Goal: Transaction & Acquisition: Purchase product/service

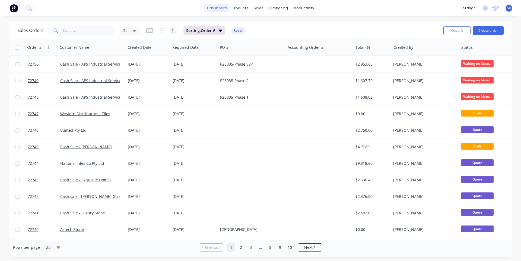
click at [221, 9] on link "dashboard" at bounding box center [217, 8] width 26 height 8
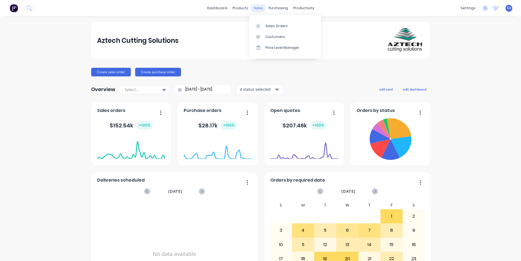
click at [261, 8] on div "sales" at bounding box center [258, 8] width 15 height 8
click at [271, 27] on div "Sales Orders" at bounding box center [276, 26] width 22 height 5
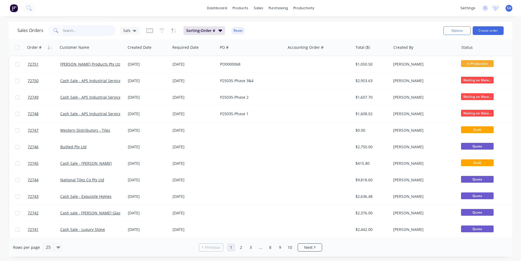
click at [71, 32] on input "text" at bounding box center [89, 30] width 53 height 11
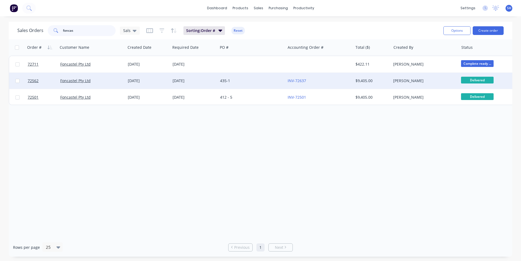
type input "foncas"
click at [101, 77] on div "Foncastel Pty Ltd" at bounding box center [92, 81] width 68 height 16
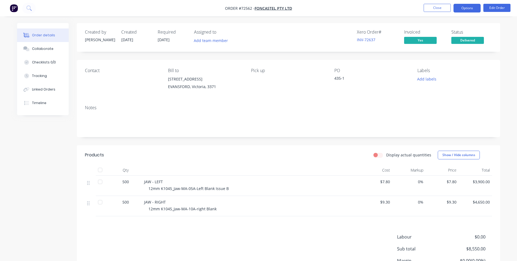
click at [461, 8] on button "Options" at bounding box center [467, 8] width 27 height 9
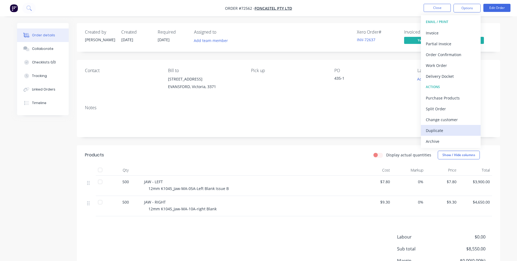
click at [453, 128] on div "Duplicate" at bounding box center [451, 131] width 50 height 8
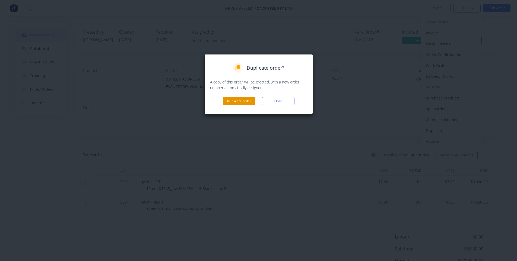
click at [240, 103] on button "Duplicate order" at bounding box center [239, 101] width 33 height 8
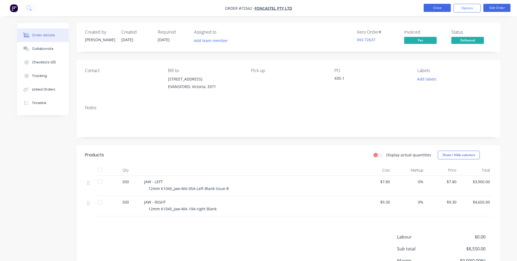
click at [426, 10] on button "Close" at bounding box center [437, 8] width 27 height 8
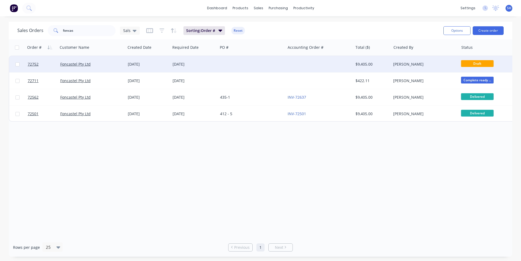
click at [211, 65] on div "[DATE]" at bounding box center [194, 64] width 43 height 5
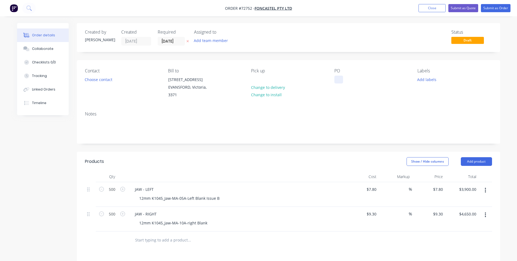
click at [337, 81] on div at bounding box center [338, 80] width 9 height 8
click at [205, 158] on div "Show / Hide columns Add product" at bounding box center [331, 161] width 321 height 9
click at [372, 188] on input "7.8" at bounding box center [372, 190] width 12 height 8
type input "$9.35"
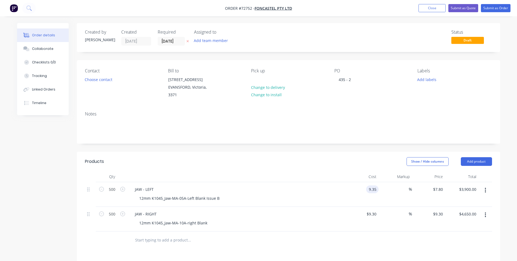
type input "$4,675.00"
click at [373, 216] on input "9.3" at bounding box center [372, 214] width 12 height 8
type input "$11.15"
type input "$5,575.00"
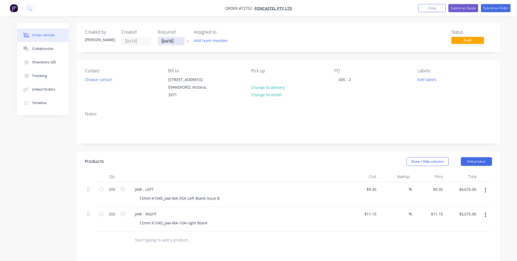
click at [175, 40] on input "[DATE]" at bounding box center [171, 41] width 27 height 8
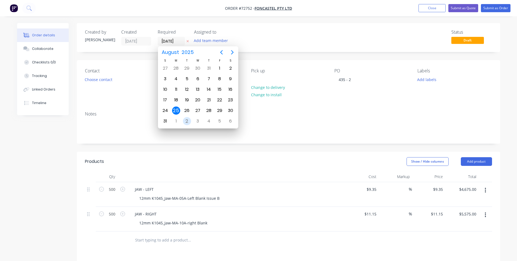
click at [187, 122] on div "2" at bounding box center [187, 121] width 8 height 8
type input "[DATE]"
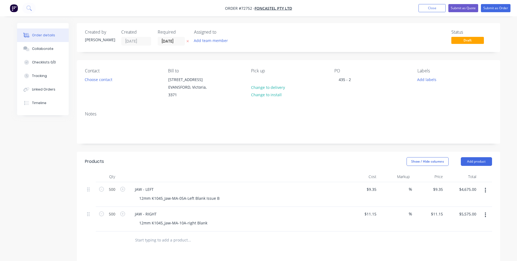
click at [58, 172] on div "Created by [PERSON_NAME] Created [DATE] Required [DATE] Assigned to Add team me…" at bounding box center [258, 205] width 483 height 365
click at [502, 10] on button "Submit as Order" at bounding box center [496, 8] width 30 height 8
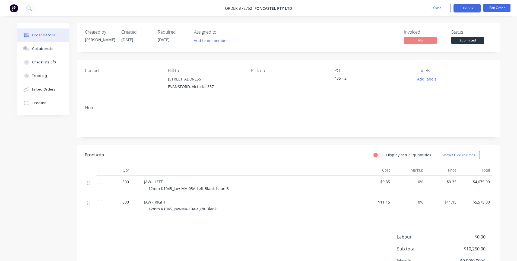
click at [469, 10] on button "Options" at bounding box center [467, 8] width 27 height 9
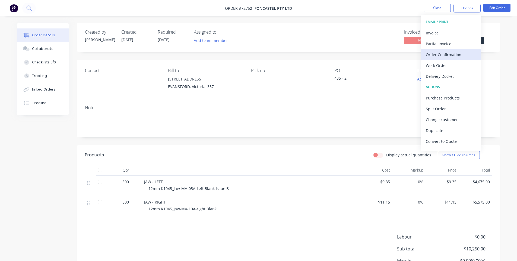
click at [458, 56] on div "Order Confirmation" at bounding box center [451, 55] width 50 height 8
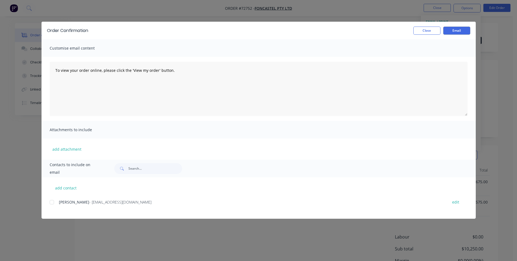
click at [428, 35] on div "Order Confirmation Close Email" at bounding box center [259, 31] width 434 height 18
click at [426, 31] on button "Close" at bounding box center [426, 31] width 27 height 8
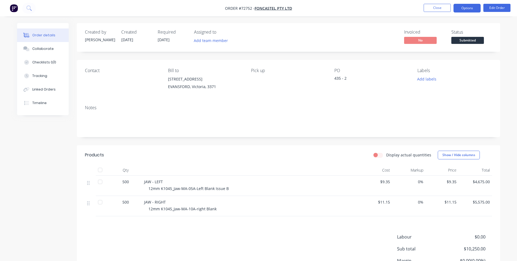
click at [464, 8] on button "Options" at bounding box center [467, 8] width 27 height 9
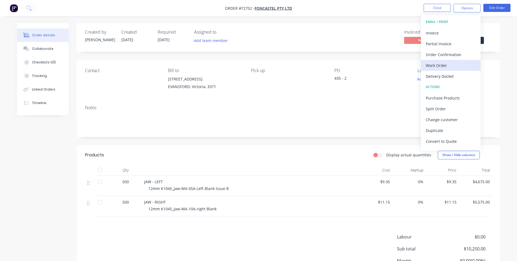
click at [452, 64] on div "Work Order" at bounding box center [451, 66] width 50 height 8
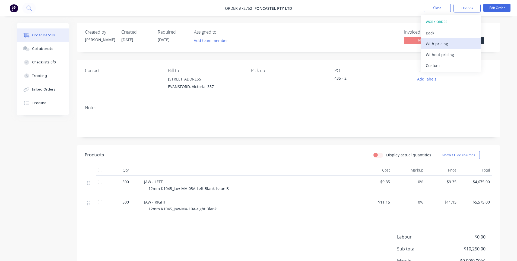
click at [441, 45] on div "With pricing" at bounding box center [451, 44] width 50 height 8
click at [332, 147] on header "Products Display actual quantities Show / Hide columns" at bounding box center [288, 155] width 423 height 20
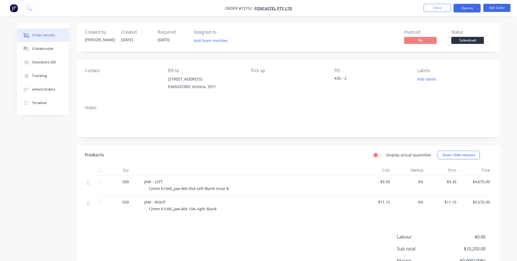
click at [461, 8] on button "Options" at bounding box center [467, 8] width 27 height 9
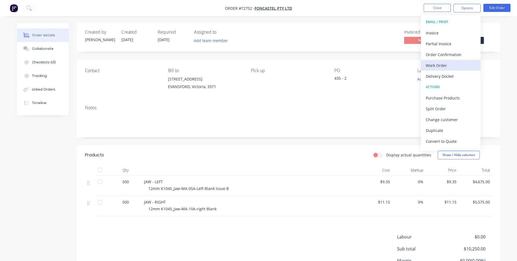
click at [448, 66] on div "Work Order" at bounding box center [451, 66] width 50 height 8
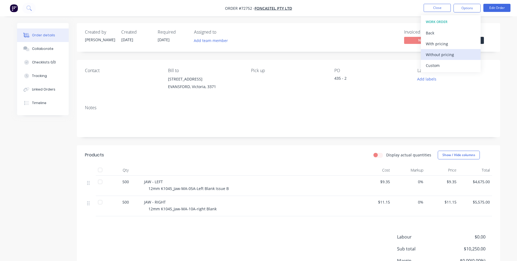
click at [441, 53] on div "Without pricing" at bounding box center [451, 55] width 50 height 8
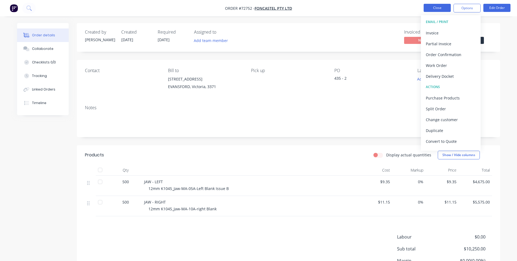
click at [446, 7] on button "Close" at bounding box center [437, 8] width 27 height 8
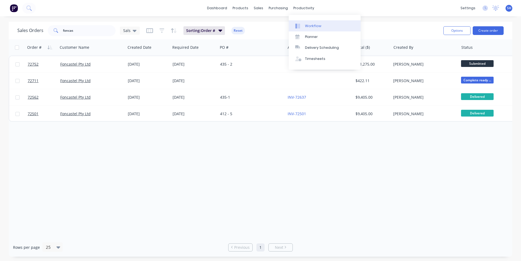
click at [309, 27] on div "Workflow" at bounding box center [313, 26] width 16 height 5
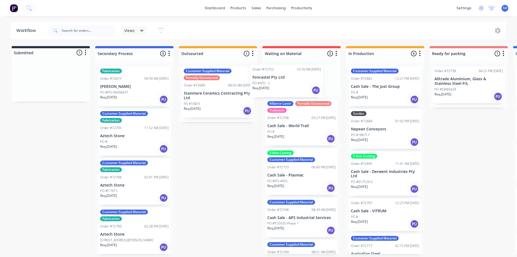
drag, startPoint x: 34, startPoint y: 85, endPoint x: 275, endPoint y: 84, distance: 240.5
click at [275, 84] on div "Submitted 1 Status colour #273444 hex #273444 Save Cancel Summaries Total order…" at bounding box center [488, 150] width 984 height 208
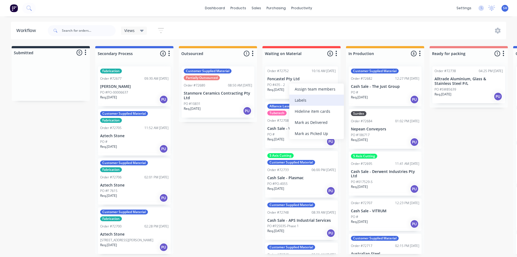
click at [299, 103] on div "Labels" at bounding box center [316, 100] width 55 height 11
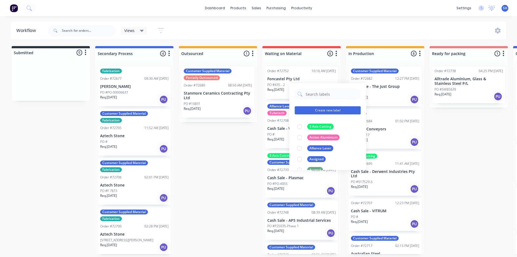
click at [320, 107] on button "Create new label" at bounding box center [328, 110] width 66 height 8
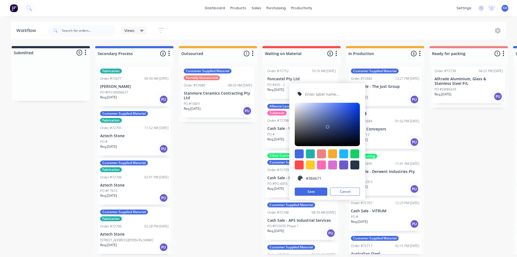
click at [328, 127] on div at bounding box center [327, 124] width 65 height 43
click at [317, 122] on div at bounding box center [327, 124] width 65 height 43
drag, startPoint x: 318, startPoint y: 112, endPoint x: 330, endPoint y: 114, distance: 12.6
click at [318, 112] on div at bounding box center [327, 124] width 65 height 43
click at [332, 113] on div at bounding box center [327, 124] width 65 height 43
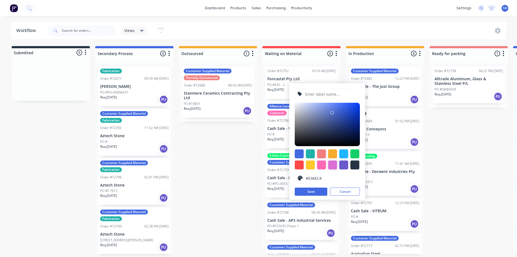
click at [330, 164] on div at bounding box center [332, 165] width 9 height 9
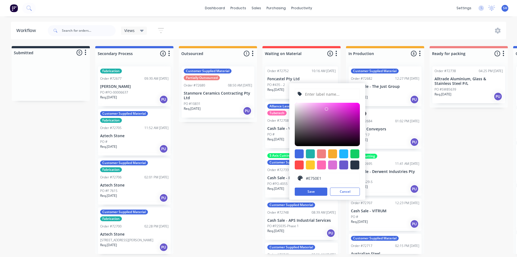
click at [337, 107] on div at bounding box center [327, 124] width 65 height 43
click at [343, 165] on div at bounding box center [343, 165] width 9 height 9
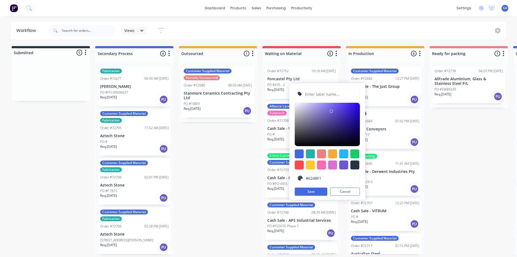
click at [340, 105] on div at bounding box center [327, 124] width 65 height 43
click at [326, 110] on div at bounding box center [327, 124] width 65 height 43
type input "#A294F1"
click at [320, 105] on div at bounding box center [327, 124] width 65 height 43
click at [314, 94] on input "text" at bounding box center [331, 94] width 52 height 10
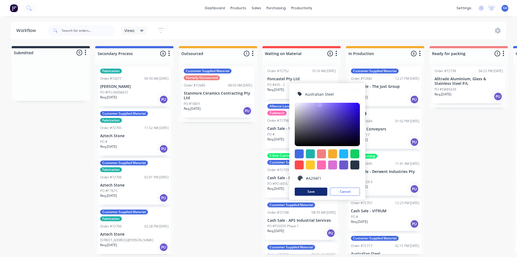
type input "Australian Steel"
click at [318, 191] on button "Save" at bounding box center [311, 192] width 33 height 8
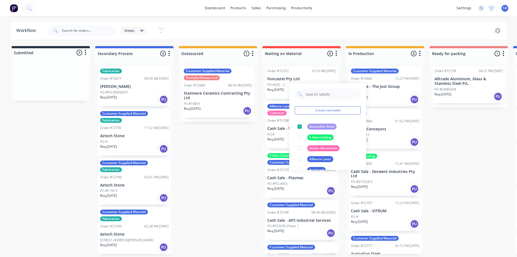
click at [229, 146] on div "Submitted 0 Status colour #273444 hex #273444 Save Cancel Summaries Total order…" at bounding box center [488, 150] width 984 height 208
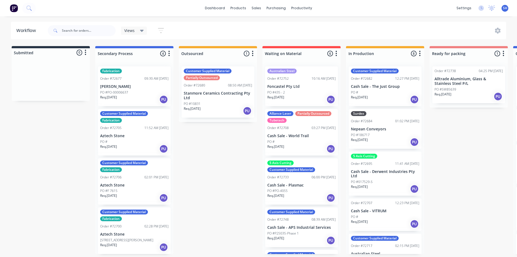
click at [293, 89] on div "Australian Steel Order #72752 10:16 AM [DATE] Foncastel Pty Ltd PO #435 - 2 Req…" at bounding box center [301, 87] width 73 height 40
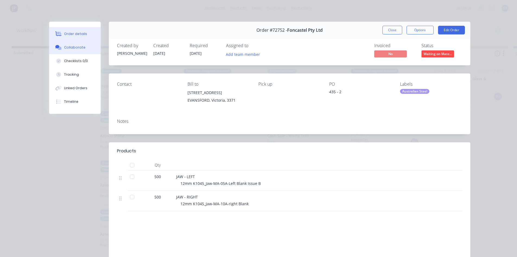
click at [76, 47] on div "Collaborate" at bounding box center [74, 47] width 21 height 5
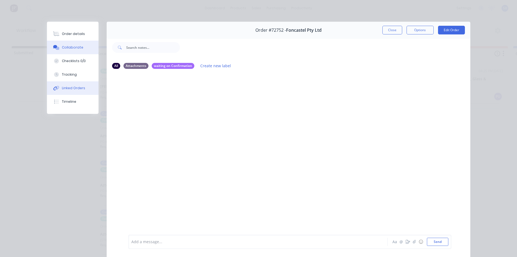
click at [70, 87] on div "Linked Orders" at bounding box center [73, 88] width 23 height 5
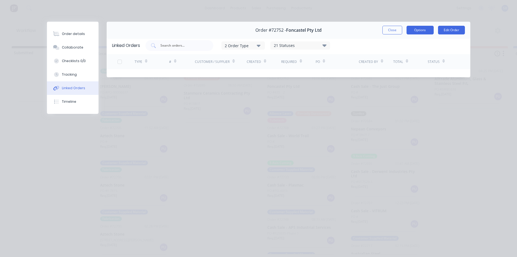
click at [423, 33] on button "Options" at bounding box center [420, 30] width 27 height 9
click at [190, 46] on input "text" at bounding box center [182, 45] width 45 height 5
click at [364, 69] on div "Linked Orders 2 Order Type 21 Statuses Sales Order Status All Archived Draft Qu…" at bounding box center [289, 57] width 364 height 41
click at [418, 33] on button "Options" at bounding box center [420, 30] width 27 height 9
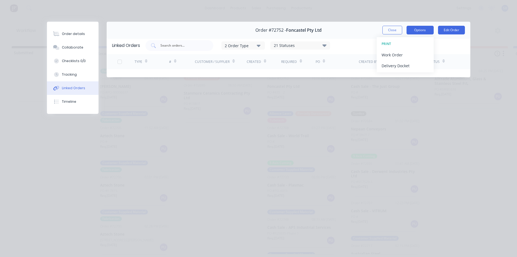
click at [418, 33] on button "Options" at bounding box center [420, 30] width 27 height 9
click at [390, 31] on button "Close" at bounding box center [392, 30] width 20 height 9
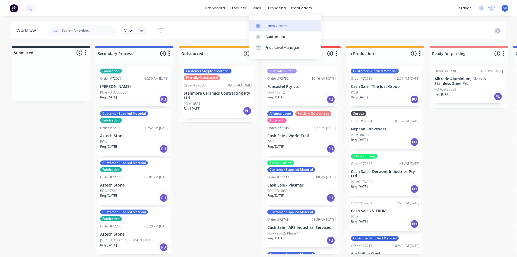
click at [274, 28] on div "Sales Orders" at bounding box center [276, 26] width 22 height 5
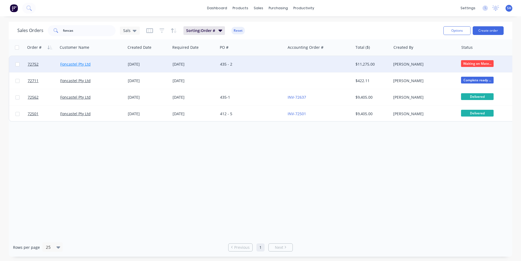
click at [83, 64] on link "Foncastel Pty Ltd" at bounding box center [75, 64] width 30 height 5
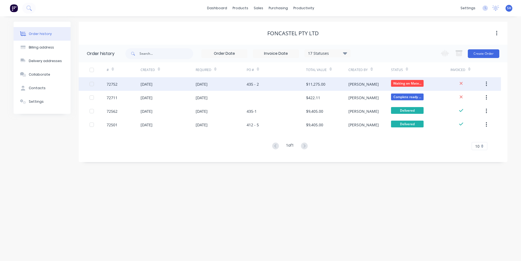
click at [375, 83] on div "[PERSON_NAME]" at bounding box center [370, 84] width 42 height 14
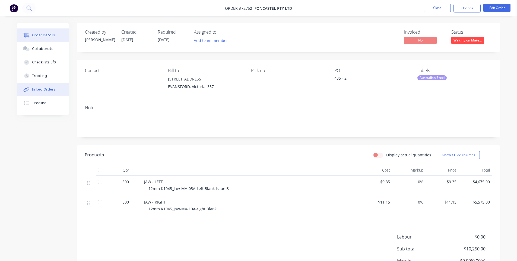
click at [56, 87] on button "Linked Orders" at bounding box center [43, 90] width 52 height 14
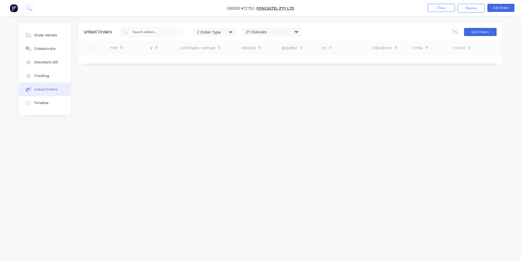
click at [486, 31] on button "Link Orders" at bounding box center [480, 32] width 33 height 8
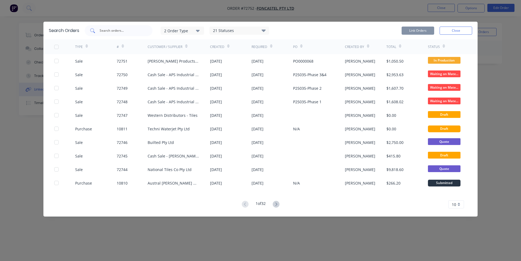
click at [119, 29] on input "text" at bounding box center [121, 30] width 45 height 5
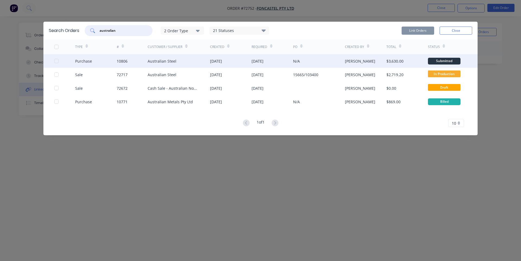
click at [57, 61] on div at bounding box center [56, 61] width 11 height 11
type input "australian"
click at [417, 30] on button "Link Orders" at bounding box center [418, 31] width 33 height 8
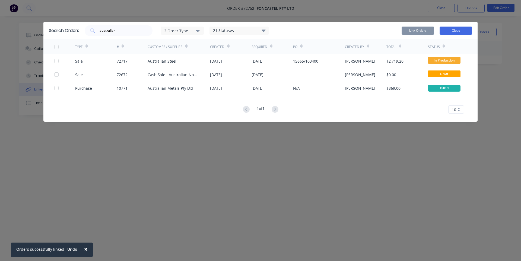
click at [459, 29] on button "Close" at bounding box center [456, 31] width 33 height 8
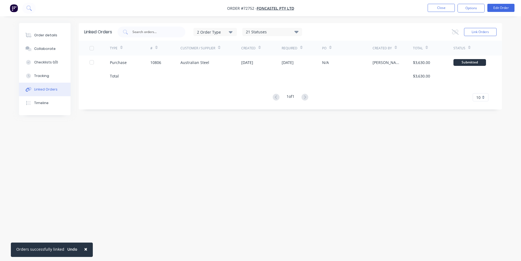
click at [343, 6] on nav "Order #72752 - Foncastel Pty Ltd Close Options Edit Order" at bounding box center [260, 8] width 521 height 16
click at [55, 48] on button "Collaborate" at bounding box center [45, 49] width 52 height 14
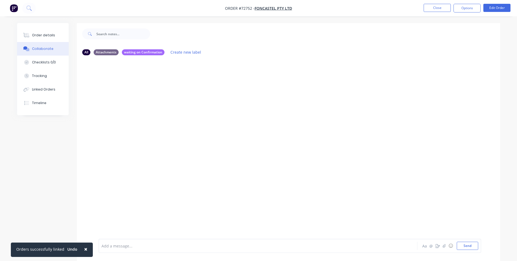
click at [154, 241] on div "Add a message... Aa @ ☺ Send" at bounding box center [290, 246] width 383 height 14
click at [151, 244] on div at bounding box center [243, 246] width 282 height 6
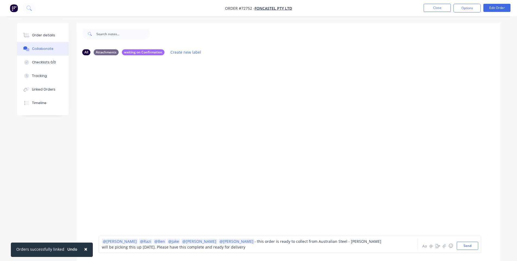
click at [163, 249] on div "@[PERSON_NAME] @Razi @Ben @[PERSON_NAME] @[PERSON_NAME] @[PERSON_NAME] - this o…" at bounding box center [243, 244] width 282 height 11
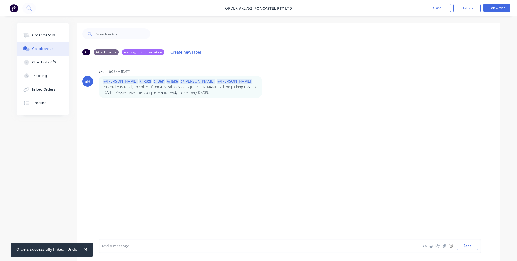
click at [138, 247] on div at bounding box center [243, 246] width 282 height 6
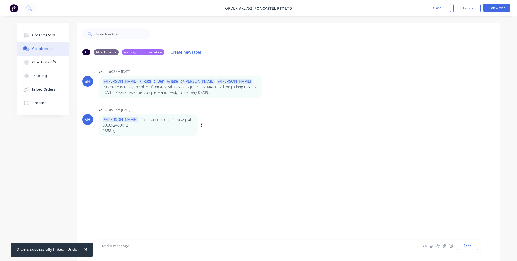
click at [128, 118] on p "@[PERSON_NAME] - Pallet dimensions 1 loose plate" at bounding box center [148, 119] width 91 height 5
click at [179, 125] on div "@[PERSON_NAME] - Pallet dimensions 1 loose plate 6000x2400x12 1358 kg" at bounding box center [148, 125] width 99 height 22
click at [181, 126] on div "@[PERSON_NAME] - Pallet dimensions 1 loose plate 6000x2400x12 1358 kg Labels Ed…" at bounding box center [184, 125] width 170 height 22
click at [201, 126] on icon "button" at bounding box center [202, 125] width 2 height 6
click at [204, 134] on button "Edit" at bounding box center [221, 135] width 34 height 9
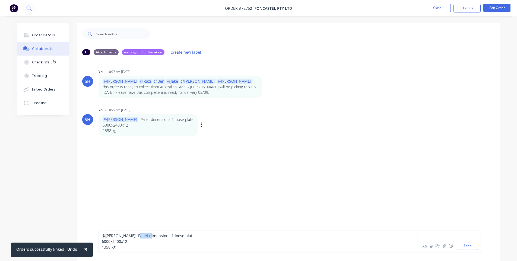
drag, startPoint x: 130, startPoint y: 236, endPoint x: 119, endPoint y: 236, distance: 11.1
click at [136, 236] on span "- Pallet dimensions 1 loose plate" at bounding box center [165, 235] width 59 height 5
click at [440, 7] on button "Close" at bounding box center [437, 8] width 27 height 8
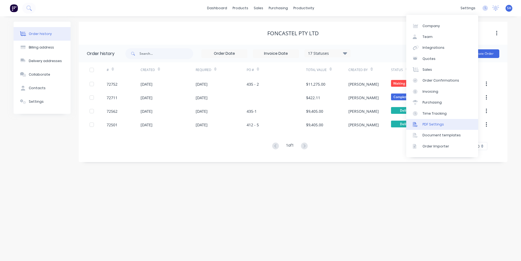
click at [446, 123] on link "PDF Settings" at bounding box center [442, 124] width 72 height 11
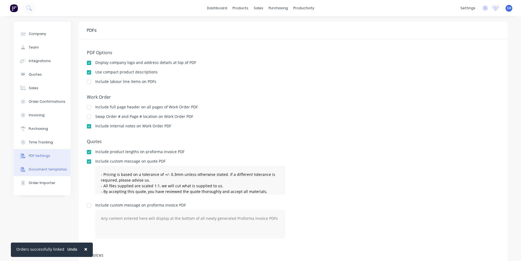
click at [38, 173] on button "Document templates" at bounding box center [42, 170] width 57 height 14
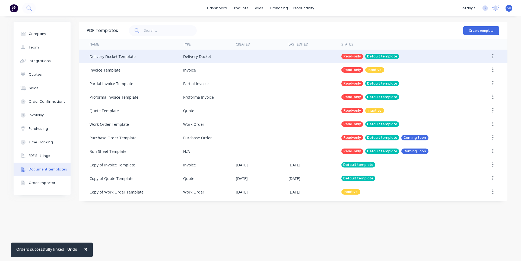
click at [162, 56] on div "Delivery Docket Template" at bounding box center [137, 57] width 94 height 14
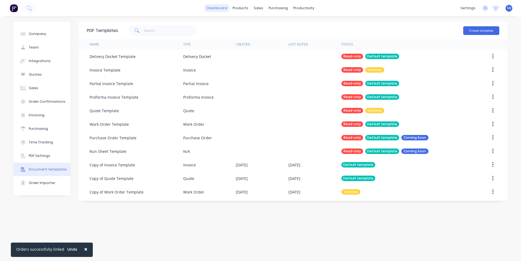
click at [229, 8] on link "dashboard" at bounding box center [217, 8] width 26 height 8
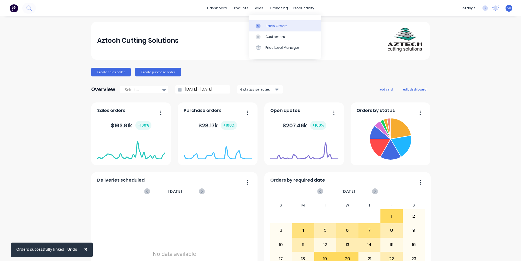
click at [270, 26] on div "Sales Orders" at bounding box center [276, 26] width 22 height 5
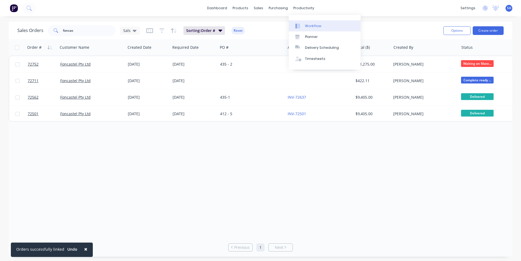
click at [314, 27] on div "Workflow" at bounding box center [313, 26] width 16 height 5
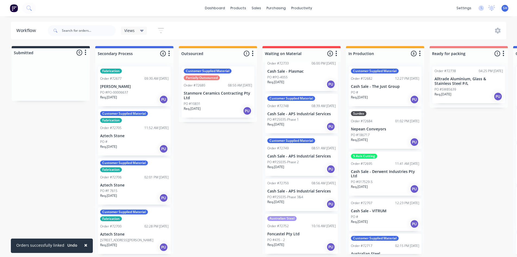
scroll to position [1, 0]
click at [281, 233] on p "Foncastel Pty Ltd" at bounding box center [301, 234] width 68 height 5
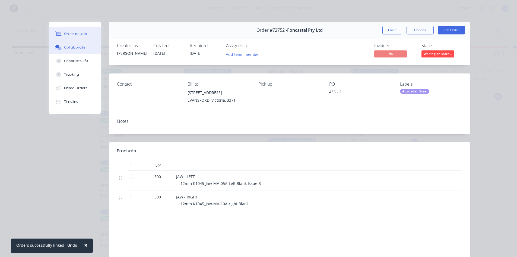
click at [70, 45] on div "Collaborate" at bounding box center [74, 47] width 21 height 5
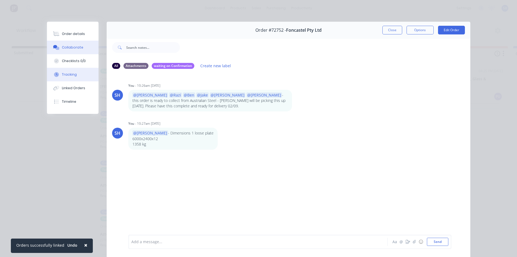
click at [72, 73] on div "Tracking" at bounding box center [69, 74] width 15 height 5
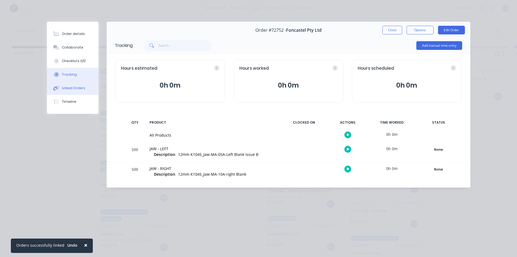
click at [77, 85] on button "Linked Orders" at bounding box center [73, 88] width 52 height 14
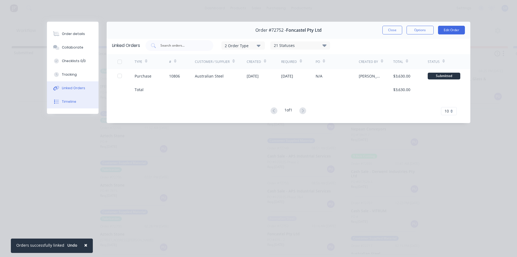
click at [79, 98] on button "Timeline" at bounding box center [73, 102] width 52 height 14
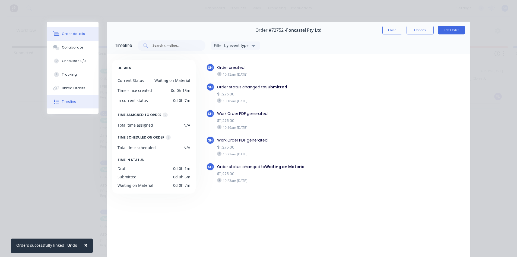
click at [70, 36] on div "Order details" at bounding box center [73, 33] width 23 height 5
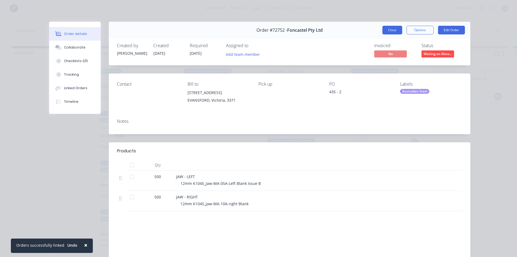
click at [384, 33] on button "Close" at bounding box center [392, 30] width 20 height 9
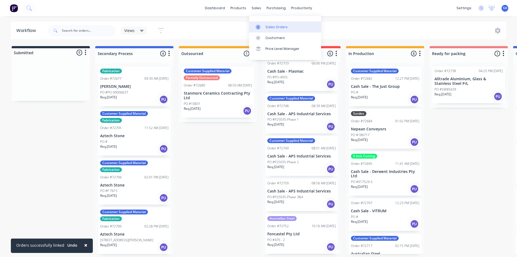
click at [271, 22] on link "Sales Orders" at bounding box center [285, 26] width 72 height 11
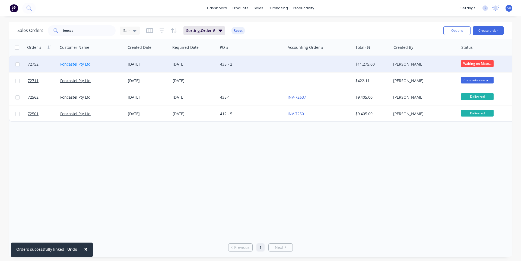
click at [72, 65] on link "Foncastel Pty Ltd" at bounding box center [75, 64] width 30 height 5
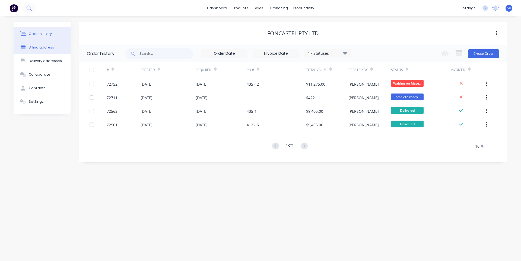
click at [47, 50] on button "Billing address" at bounding box center [42, 48] width 57 height 14
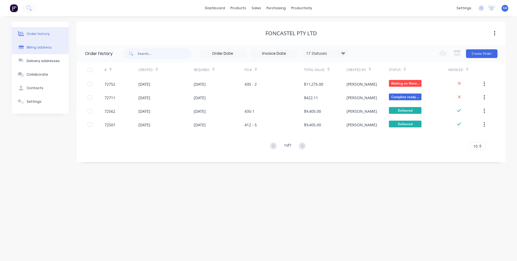
select select "AU"
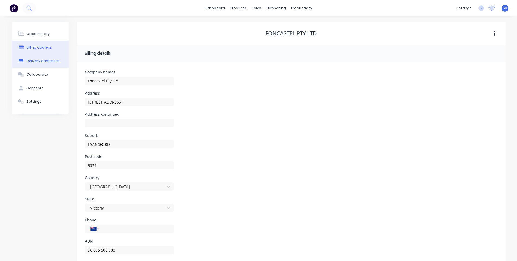
click at [47, 61] on div "Delivery addresses" at bounding box center [43, 61] width 33 height 5
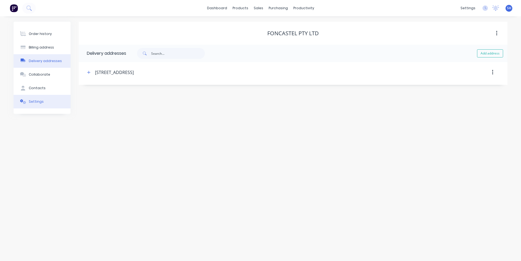
click at [43, 103] on button "Settings" at bounding box center [42, 102] width 57 height 14
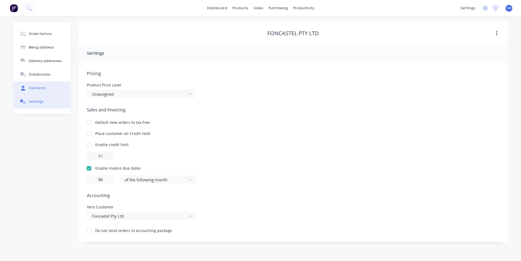
click at [34, 87] on div "Contacts" at bounding box center [37, 88] width 17 height 5
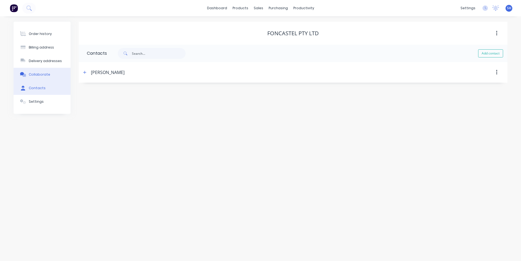
click at [39, 77] on button "Collaborate" at bounding box center [42, 75] width 57 height 14
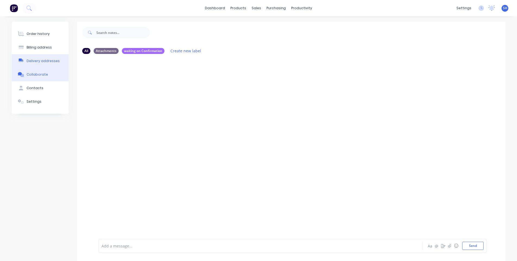
click at [38, 62] on div "Delivery addresses" at bounding box center [43, 61] width 33 height 5
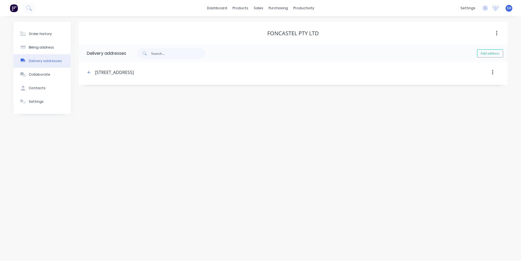
click at [134, 72] on div "[STREET_ADDRESS]" at bounding box center [114, 72] width 39 height 7
click at [44, 33] on div "Order history" at bounding box center [40, 33] width 23 height 5
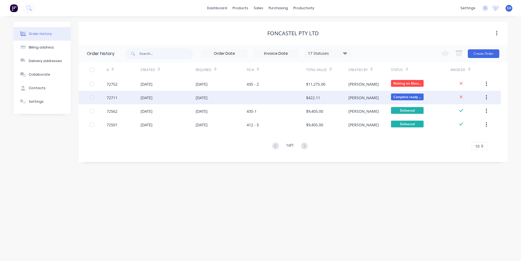
click at [223, 91] on div "[DATE]" at bounding box center [221, 98] width 51 height 14
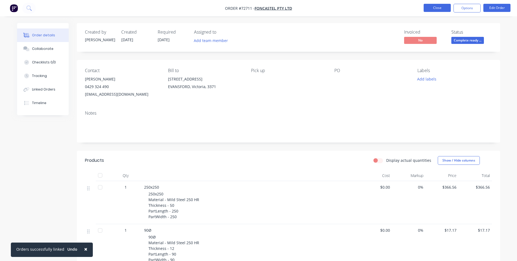
click at [429, 10] on button "Close" at bounding box center [437, 8] width 27 height 8
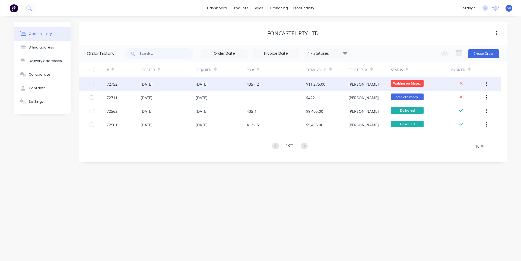
click at [208, 83] on div "[DATE]" at bounding box center [202, 84] width 12 height 6
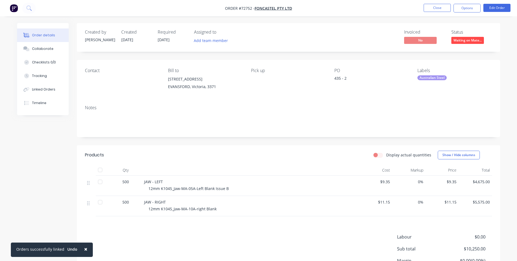
click at [260, 79] on div "Pick up" at bounding box center [288, 80] width 74 height 25
click at [260, 72] on div "Pick up" at bounding box center [288, 70] width 74 height 5
click at [264, 78] on div "Pick up" at bounding box center [288, 80] width 74 height 25
click at [503, 7] on button "Edit Order" at bounding box center [496, 8] width 27 height 8
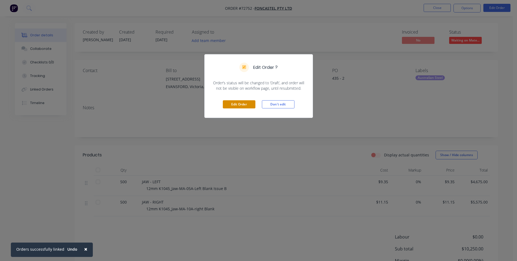
click at [245, 101] on button "Edit Order" at bounding box center [239, 104] width 33 height 8
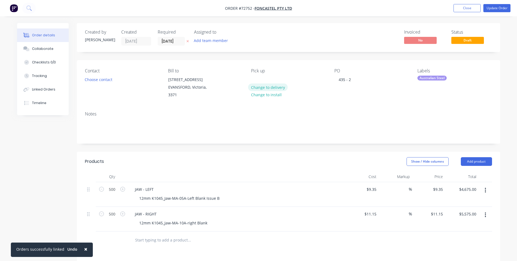
click at [264, 88] on button "Change to delivery" at bounding box center [268, 87] width 40 height 7
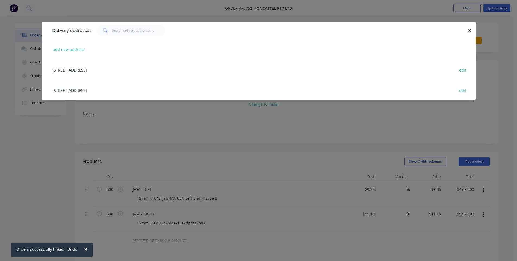
click at [103, 89] on div "[STREET_ADDRESS] edit" at bounding box center [259, 90] width 418 height 20
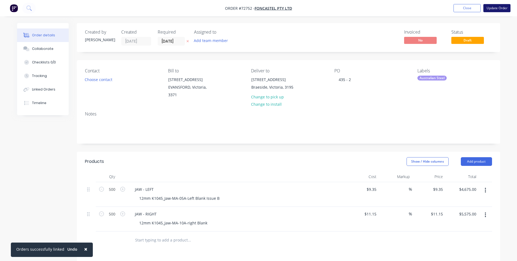
click at [494, 11] on button "Update Order" at bounding box center [496, 8] width 27 height 8
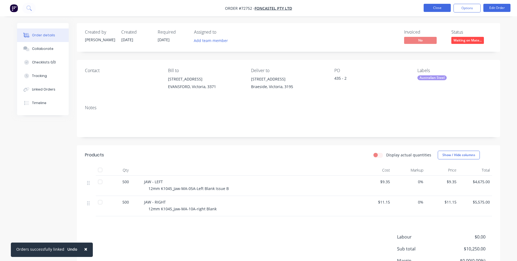
click at [426, 10] on button "Close" at bounding box center [437, 8] width 27 height 8
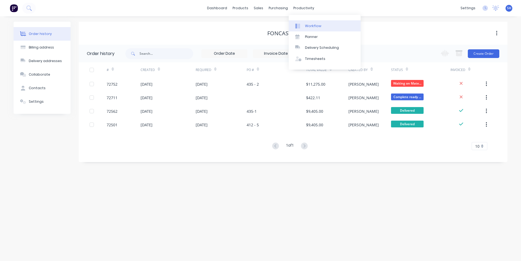
click at [307, 23] on link "Workflow" at bounding box center [325, 25] width 72 height 11
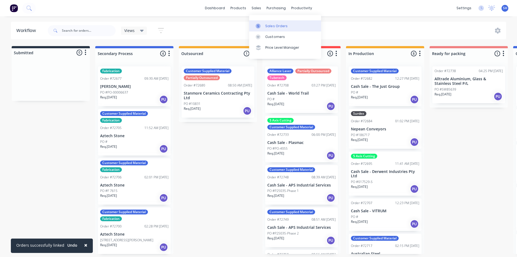
click at [265, 22] on link "Sales Orders" at bounding box center [285, 25] width 72 height 11
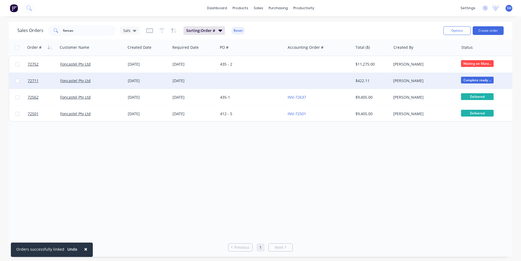
click at [203, 85] on div "[DATE]" at bounding box center [194, 81] width 48 height 16
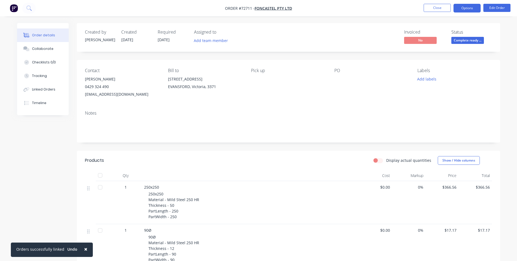
click at [468, 8] on button "Options" at bounding box center [467, 8] width 27 height 9
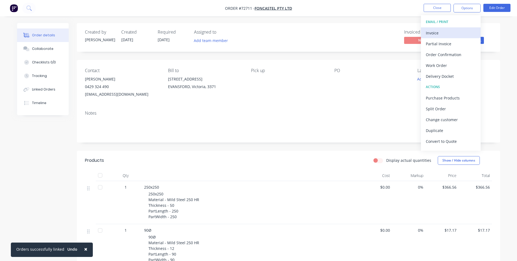
click at [454, 31] on div "Invoice" at bounding box center [451, 33] width 50 height 8
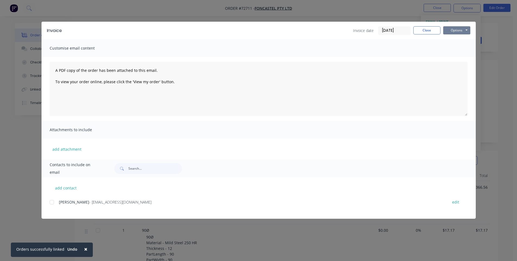
click at [454, 33] on button "Options" at bounding box center [456, 30] width 27 height 8
click at [456, 49] on button "Print" at bounding box center [460, 49] width 35 height 9
click at [421, 30] on button "Close" at bounding box center [426, 30] width 27 height 8
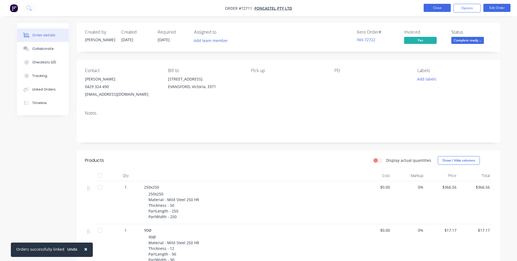
click at [430, 7] on button "Close" at bounding box center [437, 8] width 27 height 8
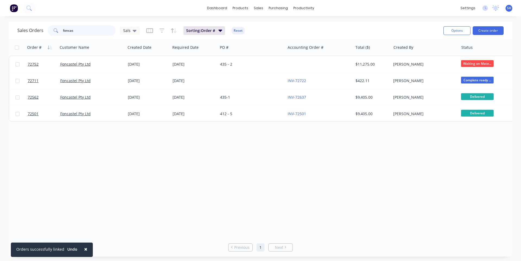
drag, startPoint x: 73, startPoint y: 31, endPoint x: 55, endPoint y: 33, distance: 18.3
click at [56, 33] on div "foncas" at bounding box center [82, 30] width 68 height 11
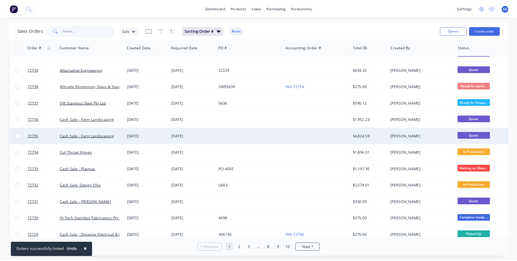
scroll to position [234, 0]
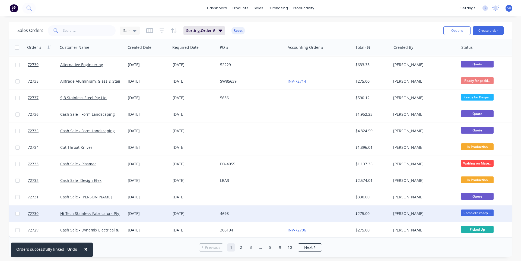
click at [254, 211] on div "4698" at bounding box center [250, 213] width 60 height 5
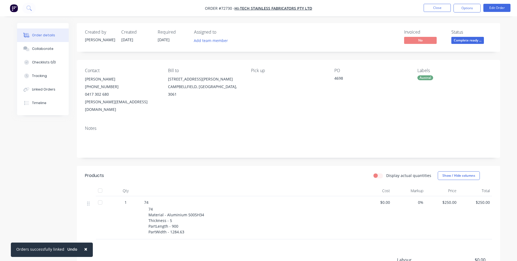
click at [467, 2] on nav "Order #72730 - Hi-Tech Stainless Fabricators Pty Ltd Close Options Edit Order" at bounding box center [258, 8] width 517 height 16
click at [467, 8] on button "Options" at bounding box center [467, 8] width 27 height 9
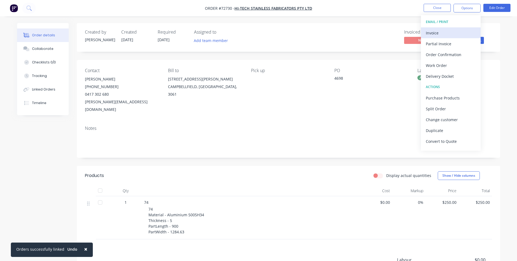
click at [448, 31] on div "Invoice" at bounding box center [451, 33] width 50 height 8
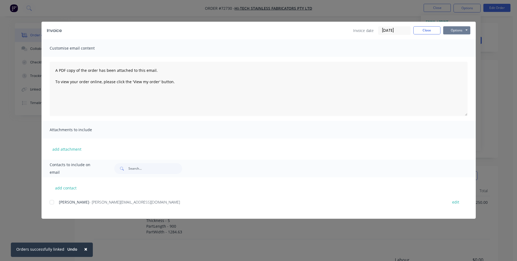
click at [465, 29] on button "Options" at bounding box center [456, 30] width 27 height 8
click at [451, 50] on button "Print" at bounding box center [460, 49] width 35 height 9
click at [423, 32] on button "Close" at bounding box center [426, 30] width 27 height 8
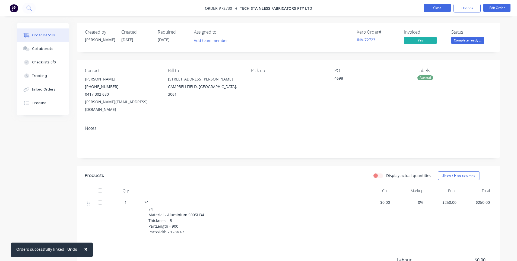
click at [434, 9] on button "Close" at bounding box center [437, 8] width 27 height 8
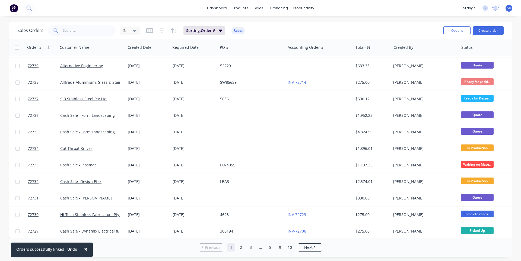
scroll to position [234, 0]
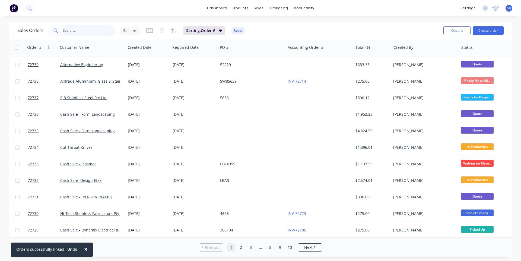
click at [74, 30] on input "text" at bounding box center [89, 30] width 53 height 11
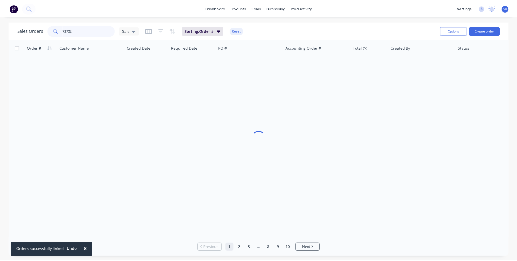
scroll to position [0, 0]
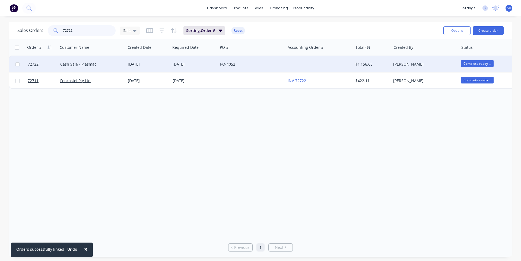
type input "72722"
click at [286, 67] on div at bounding box center [320, 64] width 68 height 16
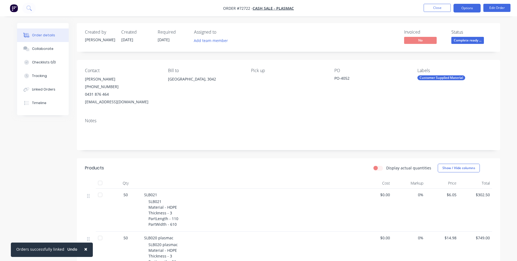
click at [457, 11] on button "Options" at bounding box center [467, 8] width 27 height 9
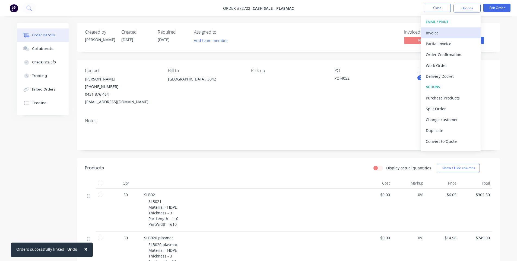
click at [441, 33] on div "Invoice" at bounding box center [451, 33] width 50 height 8
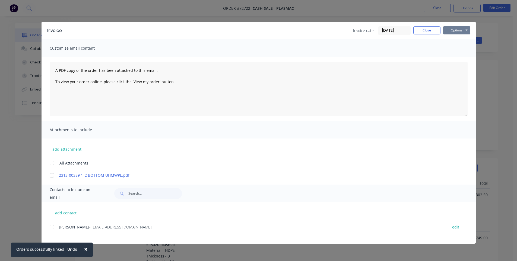
click at [457, 32] on button "Options" at bounding box center [456, 30] width 27 height 8
click at [453, 50] on button "Print" at bounding box center [460, 49] width 35 height 9
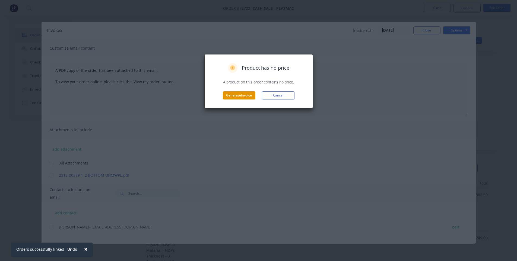
click at [236, 96] on button "Generate invoice" at bounding box center [239, 95] width 33 height 8
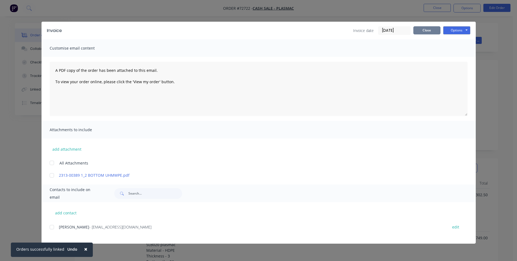
click at [422, 31] on button "Close" at bounding box center [426, 30] width 27 height 8
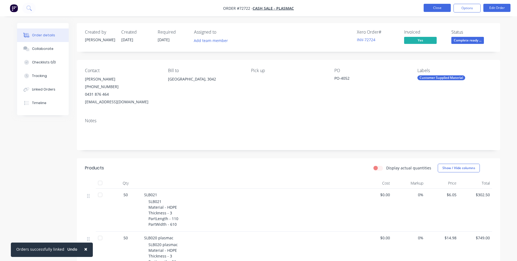
click at [441, 8] on button "Close" at bounding box center [437, 8] width 27 height 8
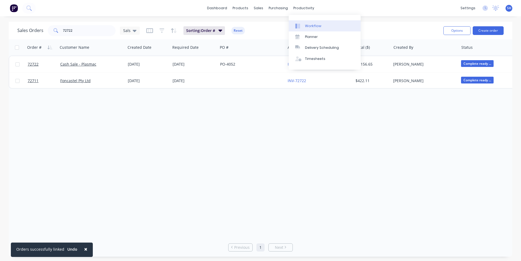
click at [309, 24] on div "Workflow" at bounding box center [313, 26] width 16 height 5
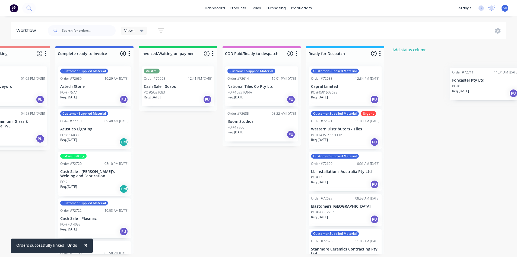
scroll to position [0, 465]
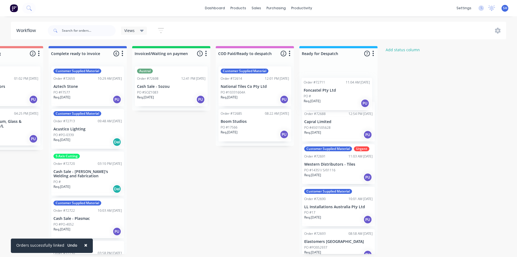
drag, startPoint x: 270, startPoint y: 130, endPoint x: 333, endPoint y: 99, distance: 69.4
click at [333, 99] on div "Submitted 0 Status colour #273444 hex #273444 Save Cancel Summaries Total order…" at bounding box center [23, 150] width 984 height 208
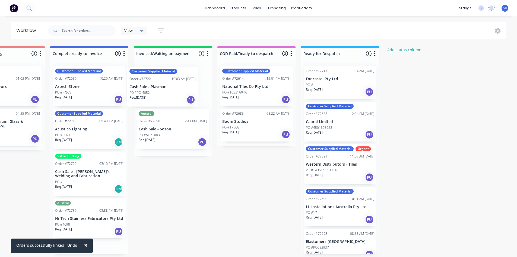
drag, startPoint x: 84, startPoint y: 224, endPoint x: 167, endPoint y: 89, distance: 158.8
click at [167, 89] on div "Submitted 0 Status colour #273444 hex #273444 Save Cancel Summaries Total order…" at bounding box center [25, 150] width 984 height 208
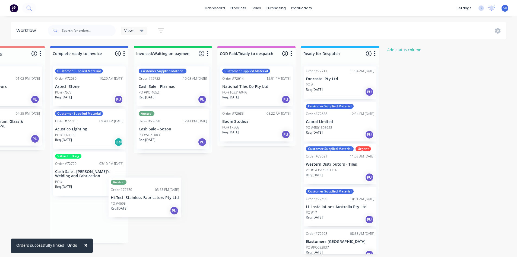
scroll to position [1, 462]
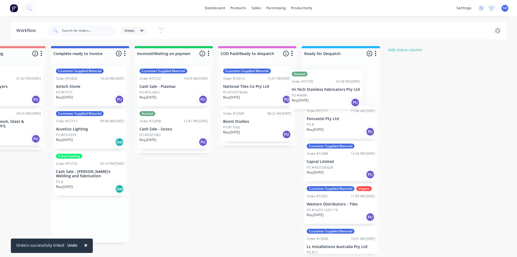
drag, startPoint x: 99, startPoint y: 218, endPoint x: 344, endPoint y: 86, distance: 278.2
click at [344, 86] on div "Submitted 0 Status colour #273444 hex #273444 Save Cancel Summaries Total order…" at bounding box center [26, 150] width 984 height 208
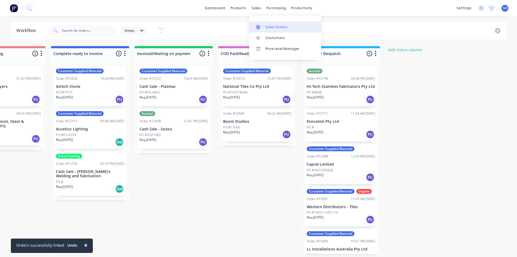
click at [267, 25] on div "Sales Orders" at bounding box center [276, 27] width 22 height 5
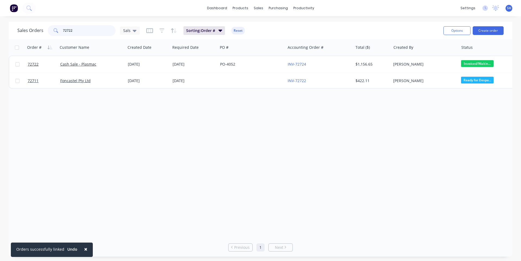
drag, startPoint x: 85, startPoint y: 31, endPoint x: 57, endPoint y: 27, distance: 28.8
click at [57, 27] on div "72722" at bounding box center [82, 30] width 68 height 11
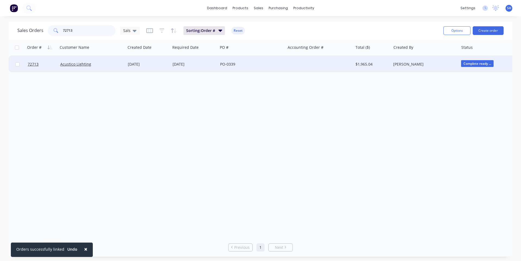
type input "72713"
click at [107, 65] on div "Acustico Lighting" at bounding box center [90, 64] width 60 height 5
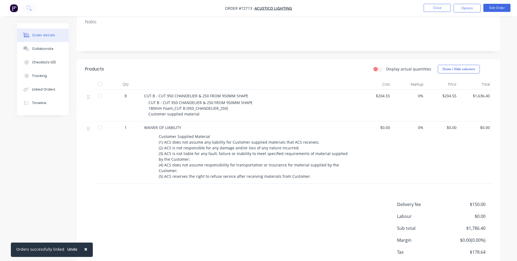
scroll to position [130, 0]
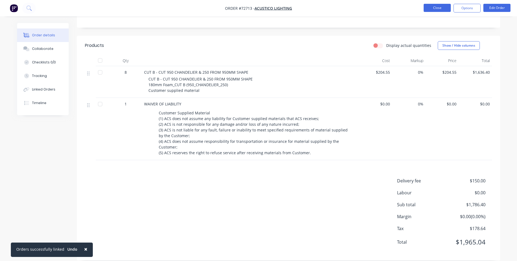
click at [437, 11] on button "Close" at bounding box center [437, 8] width 27 height 8
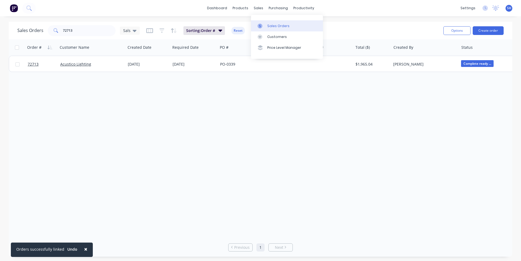
click at [272, 27] on div "Sales Orders" at bounding box center [278, 26] width 22 height 5
drag, startPoint x: 79, startPoint y: 30, endPoint x: 61, endPoint y: 32, distance: 18.0
click at [61, 32] on div "72713" at bounding box center [82, 30] width 68 height 11
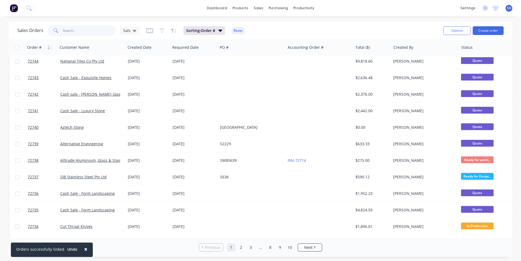
scroll to position [81, 0]
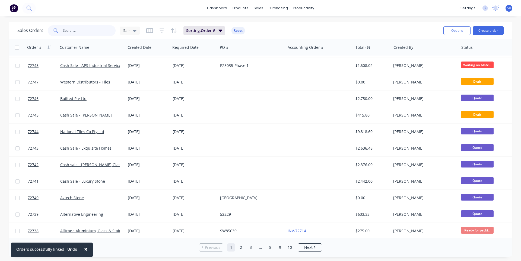
click at [64, 27] on input "text" at bounding box center [89, 30] width 53 height 11
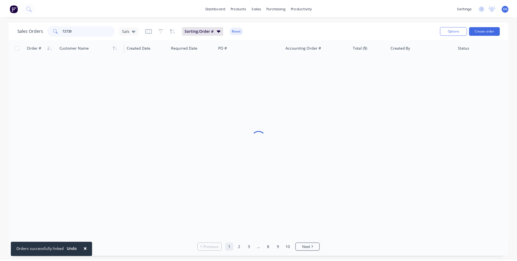
scroll to position [0, 0]
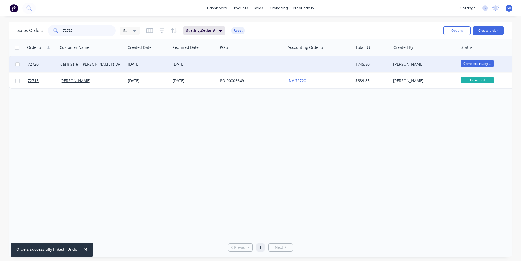
type input "72720"
click at [222, 65] on div at bounding box center [252, 64] width 68 height 16
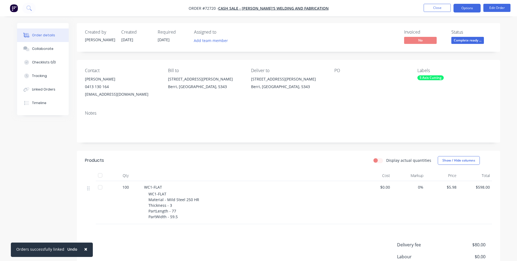
click at [473, 10] on button "Options" at bounding box center [467, 8] width 27 height 9
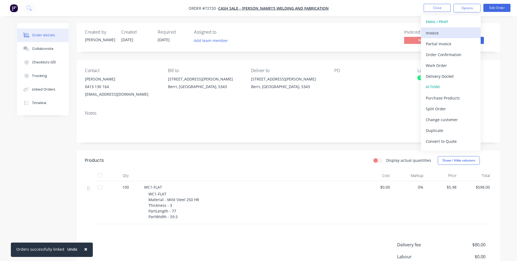
click at [437, 35] on div "Invoice" at bounding box center [451, 33] width 50 height 8
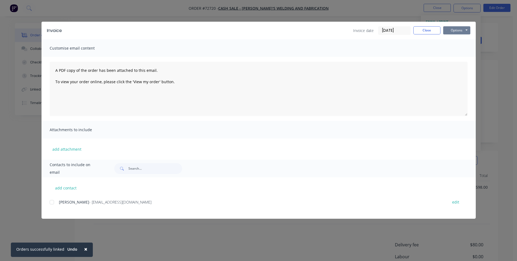
click at [460, 30] on button "Options" at bounding box center [456, 30] width 27 height 8
click at [453, 49] on button "Print" at bounding box center [460, 49] width 35 height 9
click at [424, 34] on div "Invoice date [DATE] Close Options Preview Print Email" at bounding box center [411, 30] width 117 height 9
click at [426, 28] on button "Close" at bounding box center [426, 30] width 27 height 8
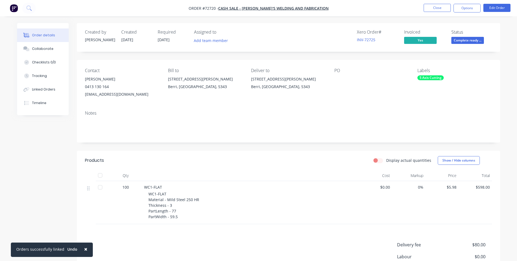
drag, startPoint x: 116, startPoint y: 81, endPoint x: 85, endPoint y: 79, distance: 31.0
click at [85, 79] on div "[PERSON_NAME]" at bounding box center [122, 79] width 74 height 8
copy div "[PERSON_NAME]"
drag, startPoint x: 147, startPoint y: 96, endPoint x: 84, endPoint y: 99, distance: 62.2
click at [84, 99] on div "Contact [PERSON_NAME] 0413 130 164 [EMAIL_ADDRESS][DOMAIN_NAME] Bill to [STREET…" at bounding box center [288, 83] width 423 height 46
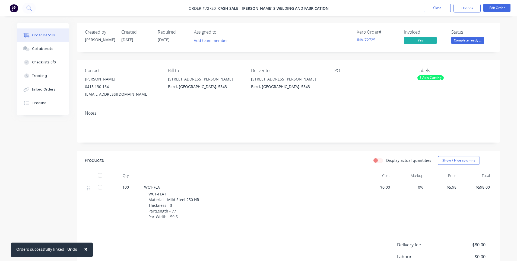
copy div "[EMAIL_ADDRESS][DOMAIN_NAME]"
drag, startPoint x: 112, startPoint y: 87, endPoint x: 81, endPoint y: 88, distance: 31.5
click at [81, 88] on div "Contact [PERSON_NAME] 0413 130 164 [EMAIL_ADDRESS][DOMAIN_NAME] Bill to [STREET…" at bounding box center [288, 83] width 423 height 46
copy div "0413 130 164"
click at [444, 8] on button "Close" at bounding box center [437, 8] width 27 height 8
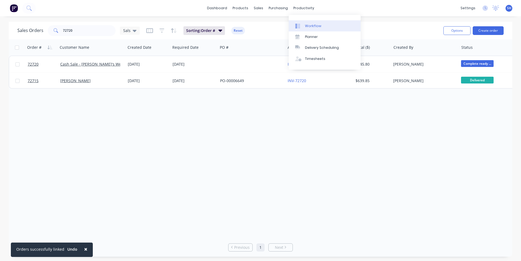
click at [314, 30] on link "Workflow" at bounding box center [325, 25] width 72 height 11
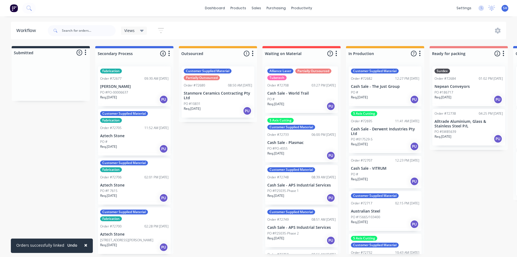
click at [84, 245] on span "×" at bounding box center [85, 246] width 3 height 8
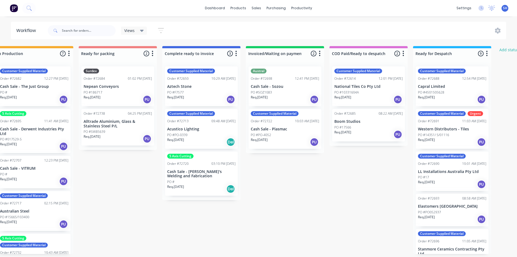
scroll to position [0, 358]
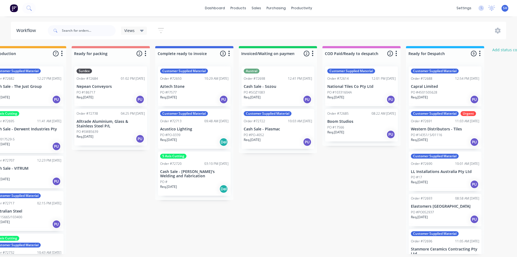
click at [357, 250] on div "Submitted 0 Status colour #273444 hex #273444 Save Cancel Summaries Total order…" at bounding box center [130, 150] width 984 height 208
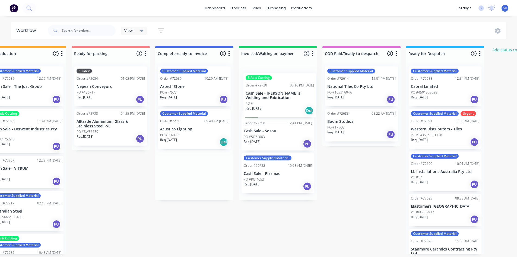
drag, startPoint x: 191, startPoint y: 176, endPoint x: 279, endPoint y: 93, distance: 121.2
click at [279, 93] on div "Submitted 0 Status colour #273444 hex #273444 Save Cancel Summaries Total order…" at bounding box center [130, 150] width 984 height 208
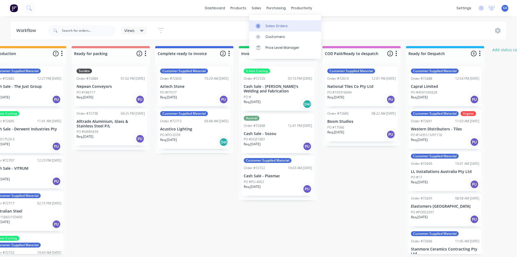
click at [274, 26] on div "Sales Orders" at bounding box center [276, 26] width 22 height 5
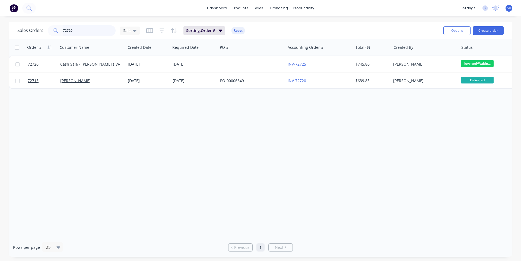
click at [94, 31] on input "72720" at bounding box center [89, 30] width 53 height 11
type input "7"
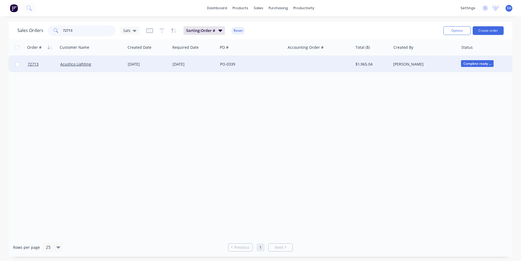
type input "72713"
click at [267, 64] on div "PO-0339" at bounding box center [250, 64] width 60 height 5
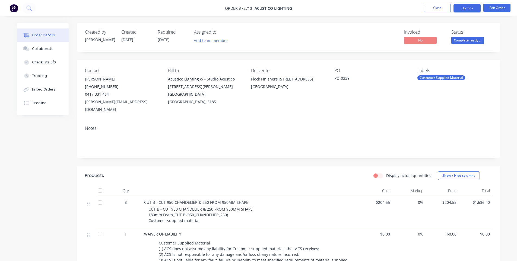
click at [477, 7] on button "Options" at bounding box center [467, 8] width 27 height 9
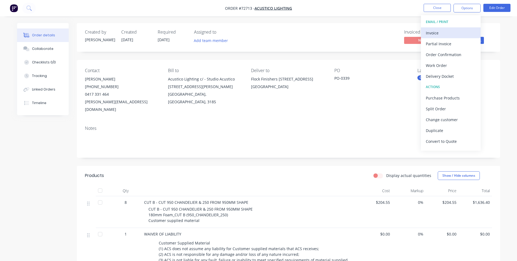
click at [453, 31] on div "Invoice" at bounding box center [451, 33] width 50 height 8
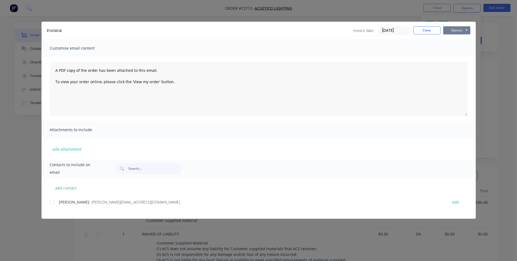
click at [455, 32] on button "Options" at bounding box center [456, 30] width 27 height 8
click at [458, 48] on button "Print" at bounding box center [460, 49] width 35 height 9
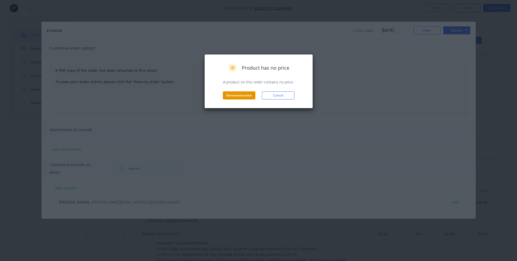
click at [229, 98] on button "Generate invoice" at bounding box center [239, 95] width 33 height 8
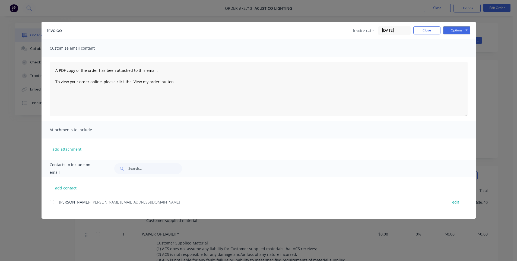
click at [427, 36] on div "Invoice Invoice date [DATE] Close Options Preview Print Email" at bounding box center [259, 31] width 434 height 18
click at [422, 34] on button "Close" at bounding box center [426, 30] width 27 height 8
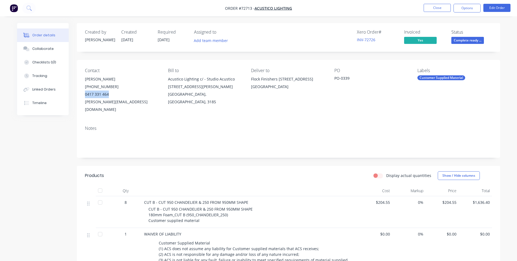
drag, startPoint x: 110, startPoint y: 95, endPoint x: 85, endPoint y: 94, distance: 25.6
click at [85, 94] on div "0417 331 464" at bounding box center [122, 95] width 74 height 8
copy div "0417 331 464"
click at [431, 10] on button "Close" at bounding box center [437, 8] width 27 height 8
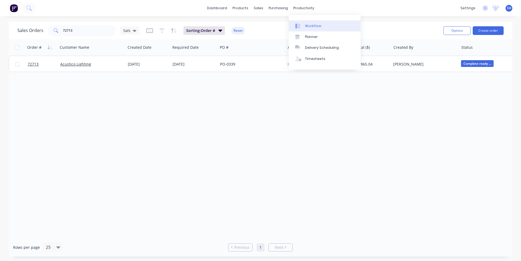
click at [311, 23] on link "Workflow" at bounding box center [325, 25] width 72 height 11
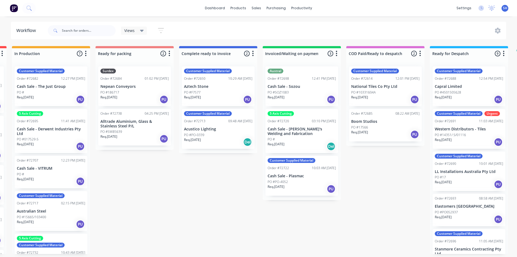
scroll to position [0, 335]
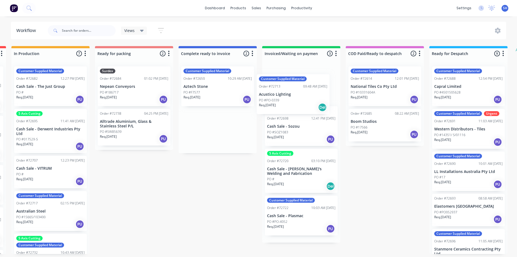
drag, startPoint x: 205, startPoint y: 135, endPoint x: 285, endPoint y: 100, distance: 87.0
click at [285, 100] on div "Submitted 0 Status colour #273444 hex #273444 Save Cancel Summaries Total order…" at bounding box center [153, 150] width 984 height 208
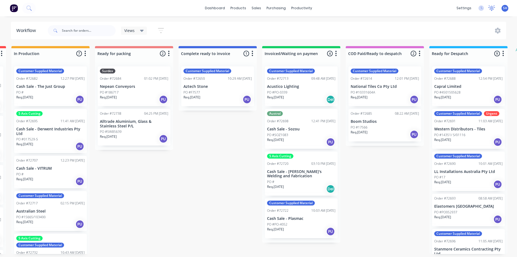
click at [489, 10] on icon at bounding box center [491, 7] width 7 height 5
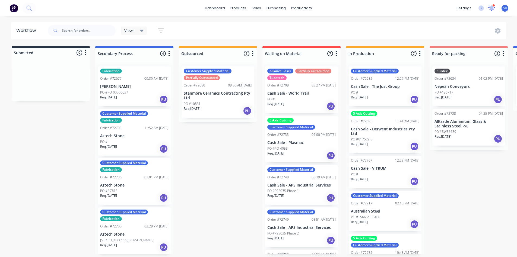
click at [494, 9] on icon at bounding box center [491, 8] width 7 height 6
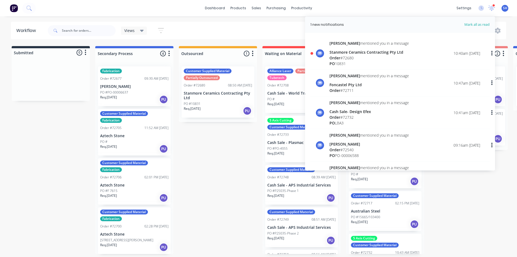
click at [374, 54] on div "Stanmore Ceramics Contracting Pty Ltd" at bounding box center [370, 52] width 80 height 6
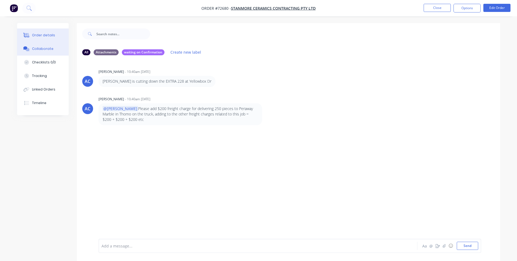
click at [44, 34] on div "Order details" at bounding box center [43, 35] width 23 height 5
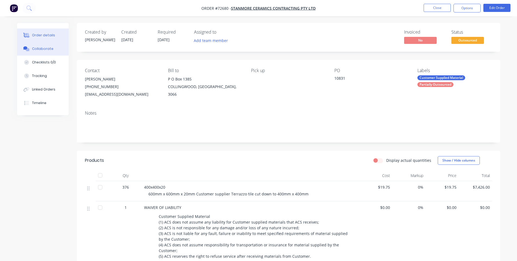
click at [46, 52] on button "Collaborate" at bounding box center [43, 49] width 52 height 14
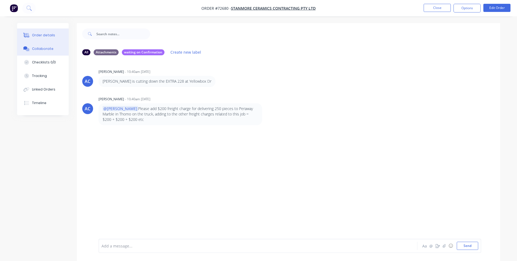
click at [39, 36] on div "Order details" at bounding box center [43, 35] width 23 height 5
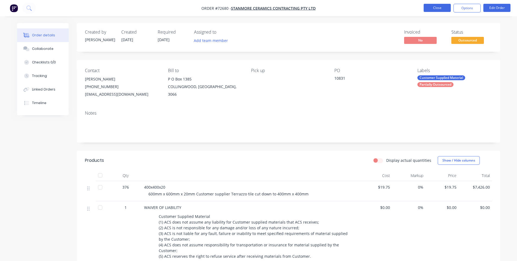
click at [441, 8] on button "Close" at bounding box center [437, 8] width 27 height 8
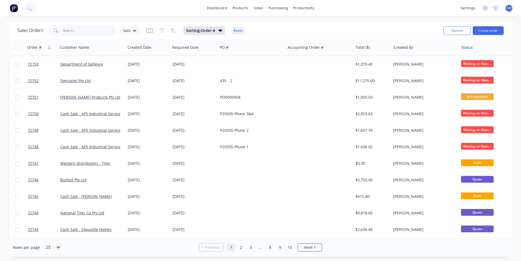
click at [92, 31] on input "text" at bounding box center [89, 30] width 53 height 11
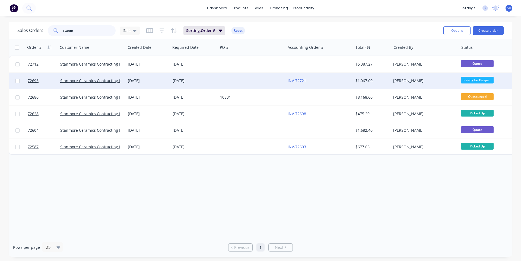
type input "stanm"
click at [227, 82] on div at bounding box center [252, 81] width 68 height 16
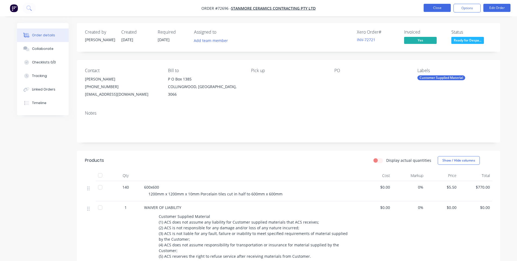
click at [436, 9] on button "Close" at bounding box center [437, 8] width 27 height 8
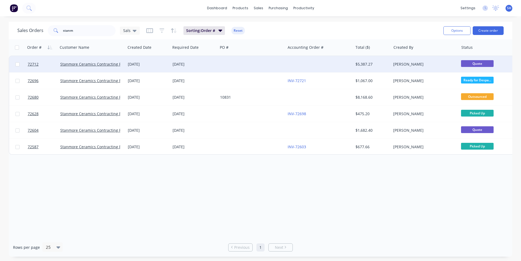
click at [230, 67] on div at bounding box center [252, 64] width 68 height 16
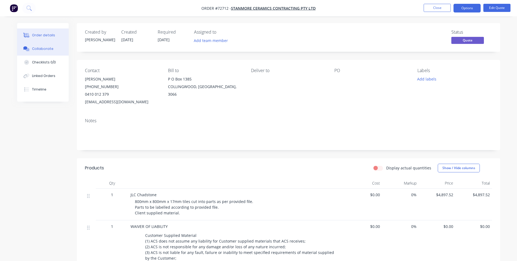
click at [43, 52] on button "Collaborate" at bounding box center [43, 49] width 52 height 14
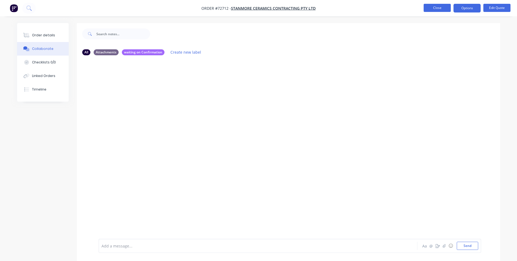
click at [442, 7] on button "Close" at bounding box center [437, 8] width 27 height 8
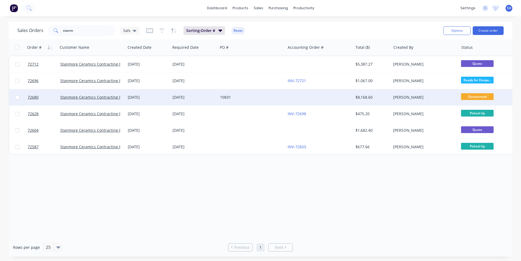
click at [331, 98] on div at bounding box center [320, 97] width 68 height 16
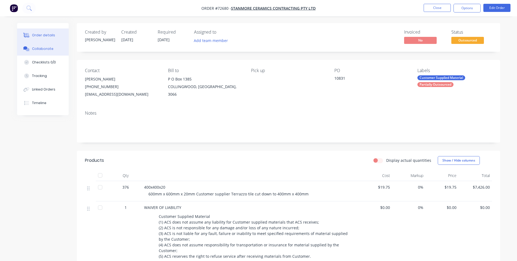
click at [52, 51] on button "Collaborate" at bounding box center [43, 49] width 52 height 14
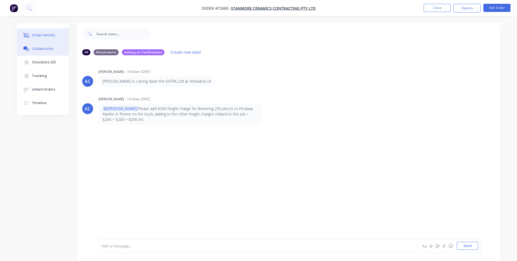
click at [50, 38] on button "Order details" at bounding box center [43, 36] width 52 height 14
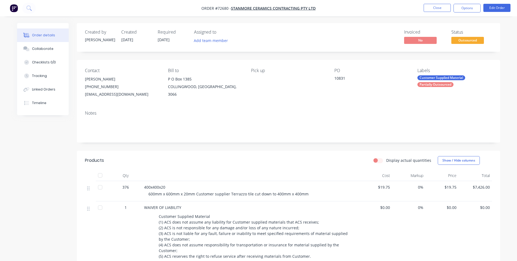
click at [498, 4] on nav "Order #72680 - Stanmore Ceramics Contracting Pty Ltd Close Options Edit Order" at bounding box center [258, 8] width 517 height 16
click at [498, 9] on button "Edit Order" at bounding box center [496, 8] width 27 height 8
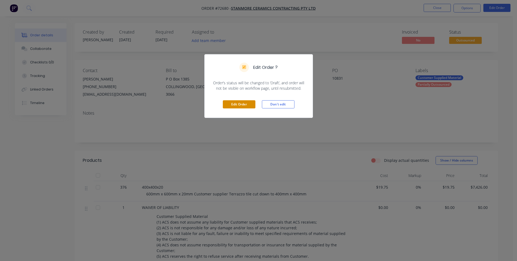
click at [240, 102] on button "Edit Order" at bounding box center [239, 104] width 33 height 8
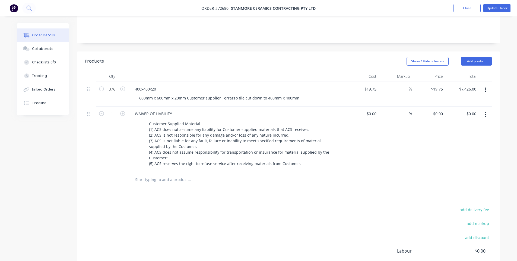
scroll to position [109, 0]
click at [152, 174] on input "text" at bounding box center [189, 179] width 109 height 11
type input "T"
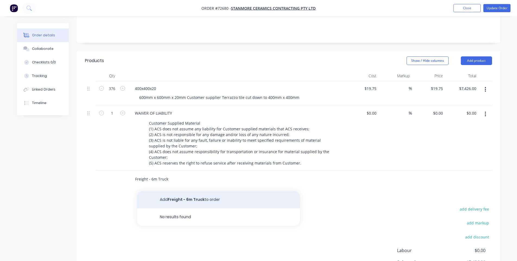
type input "Freight - 6m Truck"
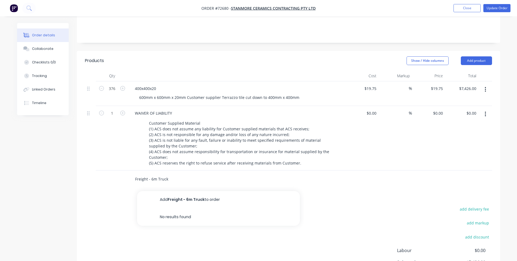
click at [168, 193] on button "Add Freight - 6m Truck to order" at bounding box center [218, 199] width 163 height 17
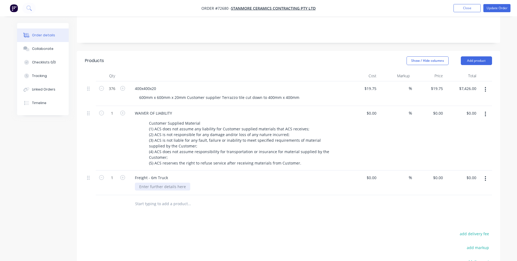
click at [157, 183] on div at bounding box center [162, 187] width 55 height 8
type input "$200.00"
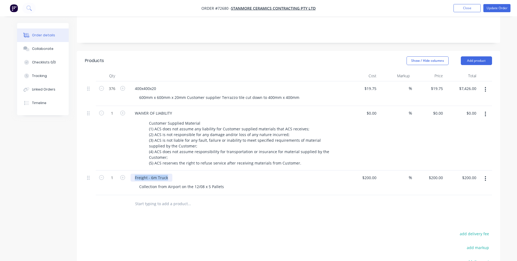
drag, startPoint x: 166, startPoint y: 171, endPoint x: 134, endPoint y: 172, distance: 32.0
click at [134, 174] on div "Freight - 6m Truck" at bounding box center [152, 178] width 42 height 8
copy div "Freight - 6m Truck"
click at [154, 199] on input "text" at bounding box center [189, 204] width 109 height 11
paste input "Freight - 6m Truck"
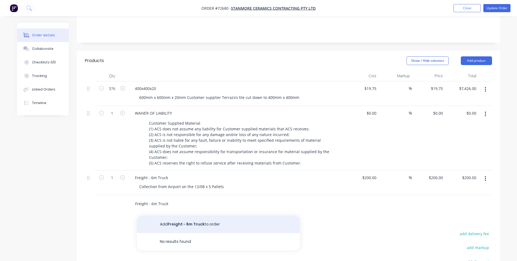
type input "Freight - 6m Truck"
click at [178, 216] on button "Add Freight - 6m Truck to order" at bounding box center [218, 224] width 163 height 17
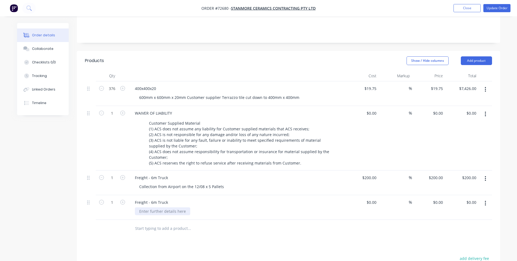
click at [158, 208] on div at bounding box center [162, 212] width 55 height 8
drag, startPoint x: 191, startPoint y: 181, endPoint x: 137, endPoint y: 179, distance: 53.5
click at [137, 183] on div "Collection from Airport on the 12/08 x 5 Pallets" at bounding box center [181, 187] width 93 height 8
copy div "Collection from Airport on th"
click at [148, 208] on div at bounding box center [162, 212] width 55 height 8
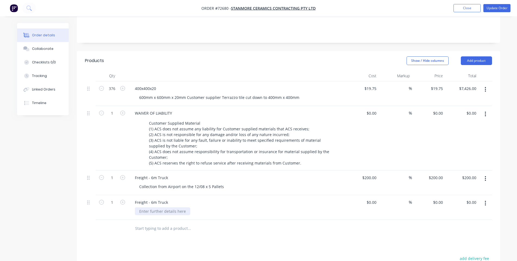
paste div
type input "$200.00"
click at [146, 223] on input "text" at bounding box center [189, 228] width 109 height 11
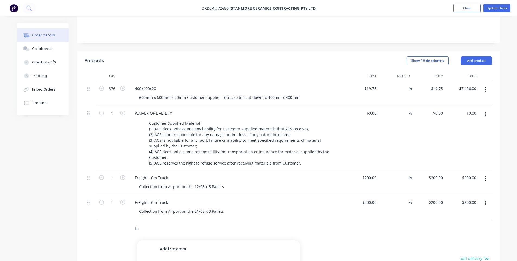
type input "f"
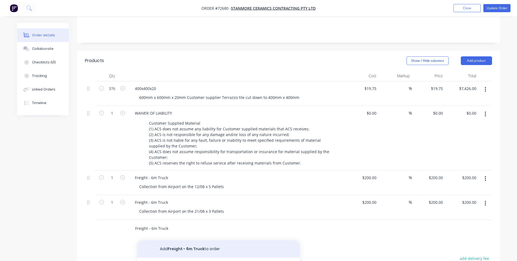
type input "Freight - 6m Truck"
click at [180, 241] on button "Add Freight - 6m Truck to order" at bounding box center [218, 249] width 163 height 17
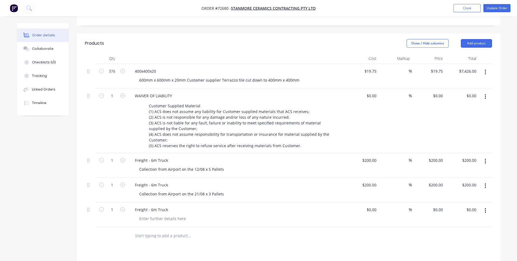
scroll to position [136, 0]
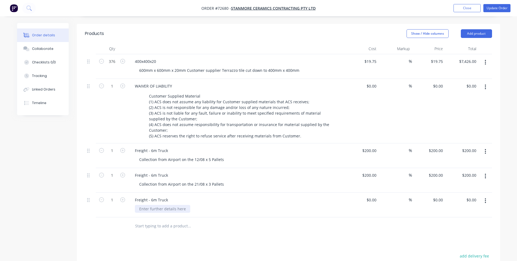
click at [150, 205] on div at bounding box center [162, 209] width 55 height 8
type input "$200.00"
click at [248, 232] on div "Products Show / Hide columns Add product Qty Cost Markup Price Total 376 400x40…" at bounding box center [288, 195] width 423 height 342
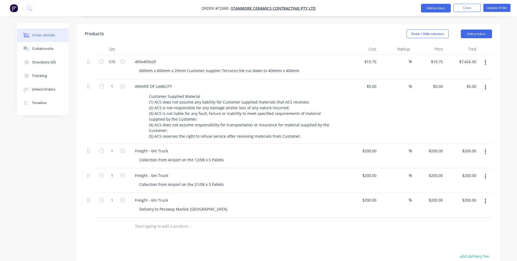
scroll to position [132, 0]
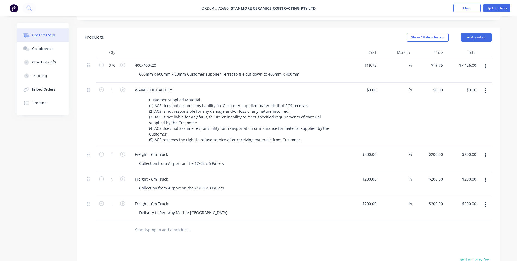
click at [219, 209] on div "Delivery to Peraway Marble Thomastown" at bounding box center [239, 213] width 208 height 8
click at [214, 209] on div "Delivery to Peraway Marble Thomastown" at bounding box center [183, 213] width 97 height 8
click at [223, 209] on div "Delivery to Peraway Marble Thomastown x 250" at bounding box center [181, 213] width 93 height 8
type input "$200.00"
click at [248, 236] on div "Products Show / Hide columns Add product Qty Cost Markup Price Total 376 400x40…" at bounding box center [288, 199] width 423 height 342
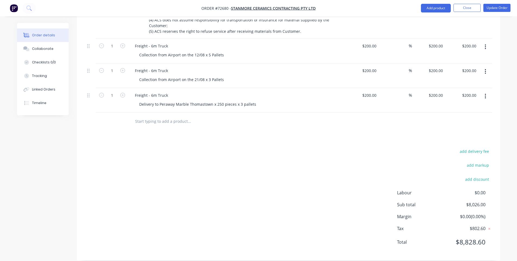
scroll to position [105, 0]
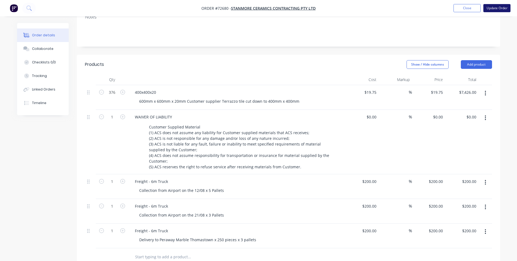
click at [501, 8] on button "Update Order" at bounding box center [496, 8] width 27 height 8
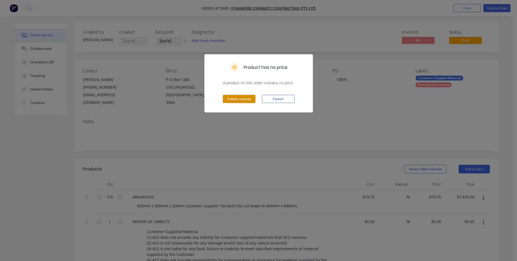
click at [243, 102] on button "Submit anyway" at bounding box center [239, 99] width 33 height 8
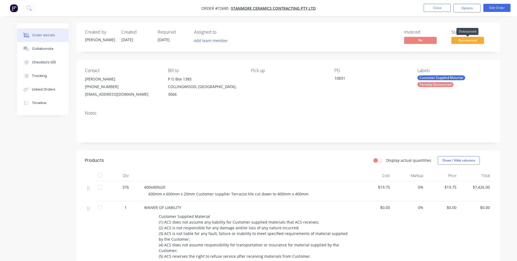
click at [466, 40] on span "Outsourced" at bounding box center [467, 40] width 33 height 7
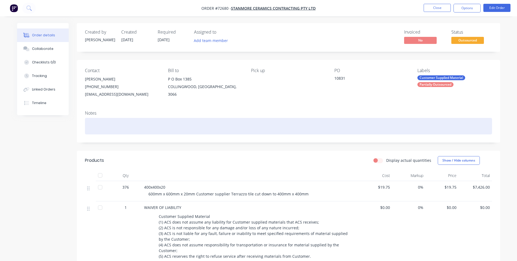
click at [287, 128] on div at bounding box center [288, 126] width 407 height 17
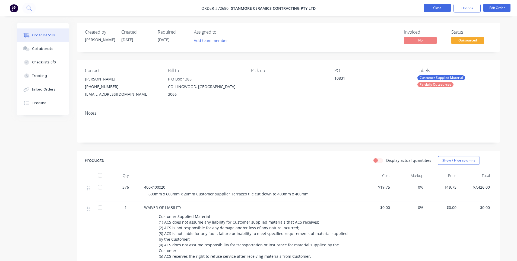
click at [431, 9] on button "Close" at bounding box center [437, 8] width 27 height 8
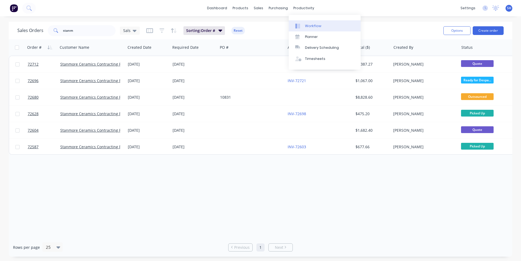
click at [308, 23] on link "Workflow" at bounding box center [325, 25] width 72 height 11
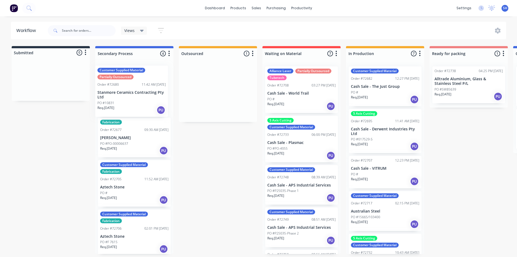
drag, startPoint x: 206, startPoint y: 106, endPoint x: 116, endPoint y: 104, distance: 89.9
click at [116, 104] on div "Submitted 0 Status colour #273444 hex #273444 Save Cancel Summaries Total order…" at bounding box center [488, 150] width 984 height 208
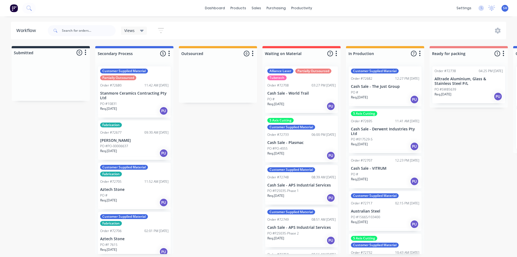
click at [123, 103] on div "PO #10831" at bounding box center [134, 104] width 68 height 5
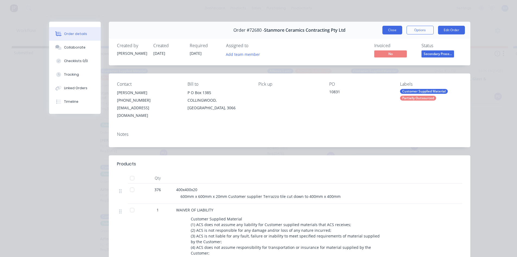
click at [385, 32] on button "Close" at bounding box center [392, 30] width 20 height 9
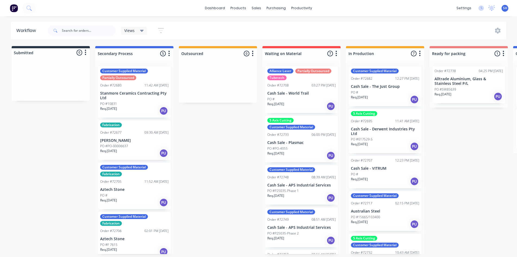
click at [132, 99] on p "Stanmore Ceramics Contracting Pty Ltd" at bounding box center [134, 95] width 68 height 9
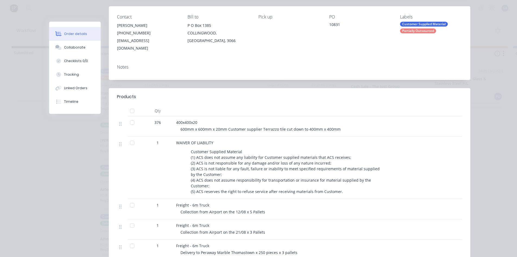
scroll to position [81, 0]
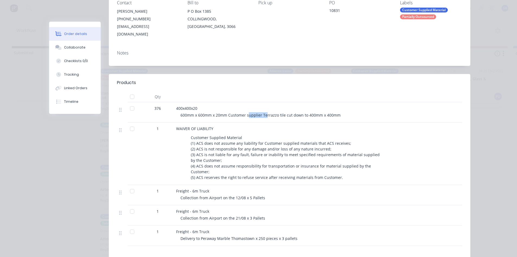
drag, startPoint x: 255, startPoint y: 107, endPoint x: 264, endPoint y: 106, distance: 9.3
click at [264, 113] on span "600mm x 600mm x 20mm Customer supplier Terrazzo tile cut down to 400mm x 400mm" at bounding box center [261, 115] width 160 height 5
click at [268, 113] on span "600mm x 600mm x 20mm Customer supplier Terrazzo tile cut down to 400mm x 400mm" at bounding box center [261, 115] width 160 height 5
click at [154, 106] on span "376" at bounding box center [157, 109] width 7 height 6
click at [159, 106] on div "376" at bounding box center [158, 109] width 28 height 6
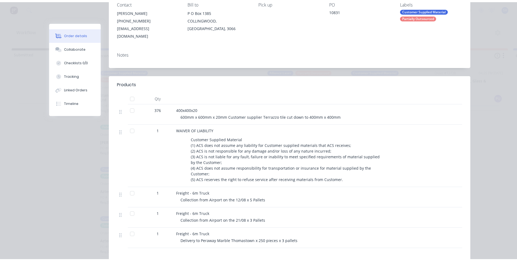
scroll to position [0, 0]
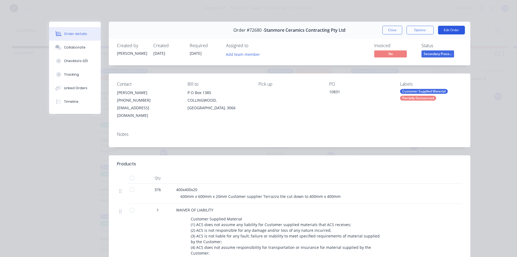
click at [447, 29] on button "Edit Order" at bounding box center [451, 30] width 27 height 9
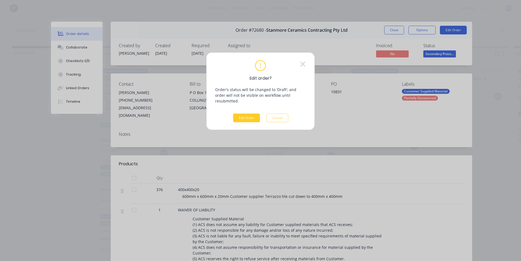
click at [250, 114] on button "Edit Order" at bounding box center [246, 118] width 27 height 9
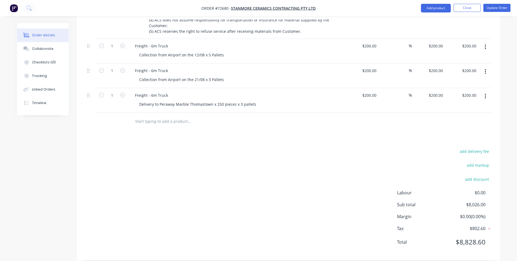
scroll to position [50, 0]
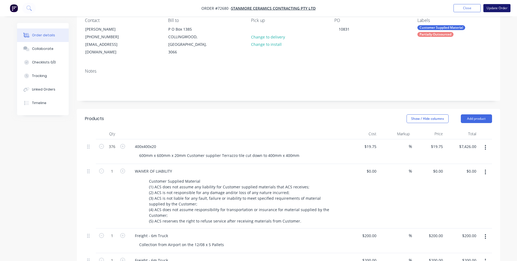
click at [491, 5] on button "Update Order" at bounding box center [496, 8] width 27 height 8
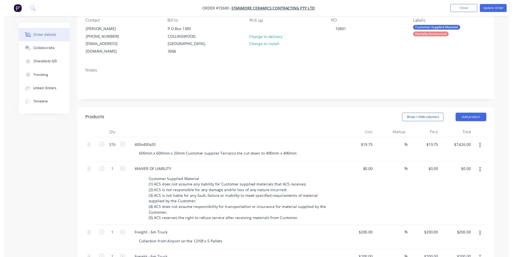
scroll to position [0, 0]
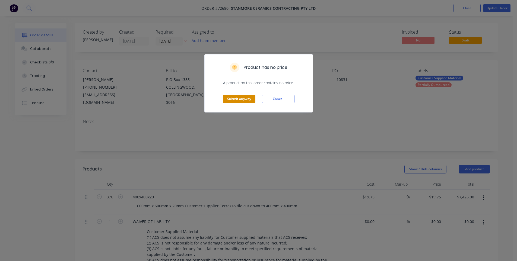
click at [242, 97] on button "Submit anyway" at bounding box center [239, 99] width 33 height 8
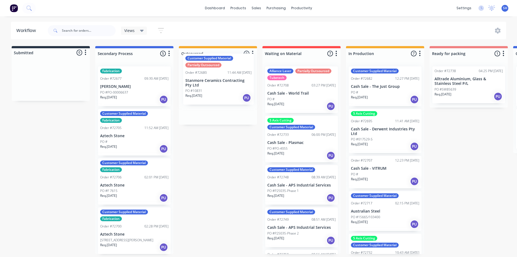
drag, startPoint x: 117, startPoint y: 128, endPoint x: 204, endPoint y: 73, distance: 102.4
click at [204, 71] on div "Submitted 0 Status colour #273444 hex #273444 Save Cancel Summaries Total order…" at bounding box center [488, 150] width 984 height 208
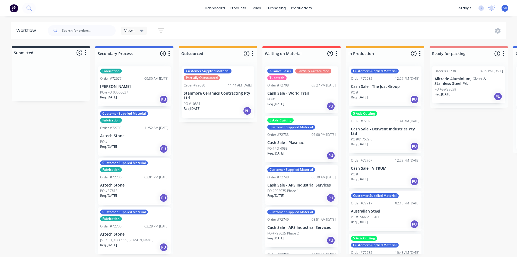
click at [202, 93] on p "Stanmore Ceramics Contracting Pty Ltd" at bounding box center [218, 95] width 68 height 9
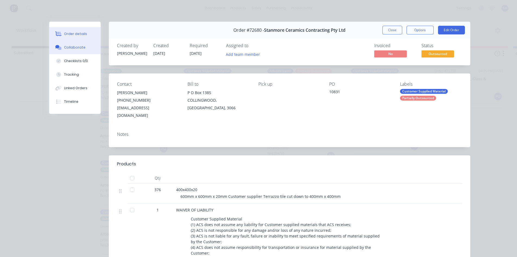
click at [83, 48] on button "Collaborate" at bounding box center [75, 48] width 52 height 14
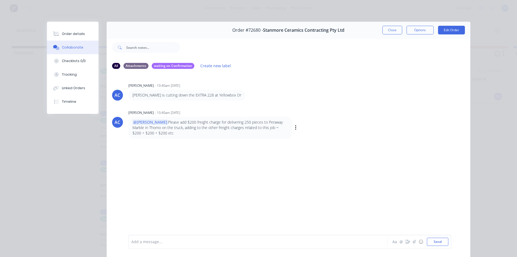
click at [211, 129] on p "@Sally Please add $200 freight charge for delivering 250 pieces to Peraway Marb…" at bounding box center [210, 128] width 156 height 17
click at [69, 35] on div "Order details" at bounding box center [73, 33] width 23 height 5
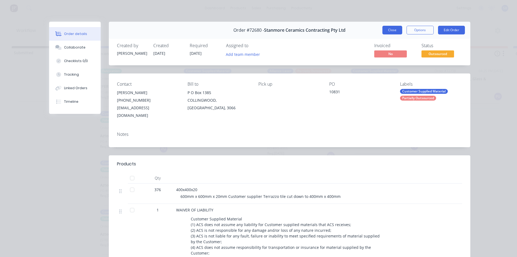
click at [386, 32] on button "Close" at bounding box center [392, 30] width 20 height 9
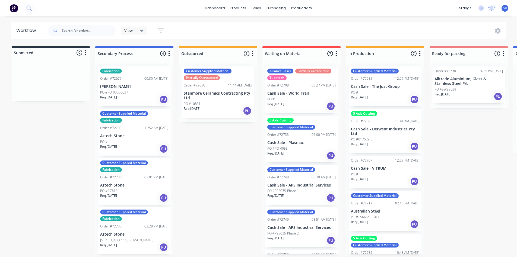
click at [199, 99] on p "Stanmore Ceramics Contracting Pty Ltd" at bounding box center [218, 95] width 68 height 9
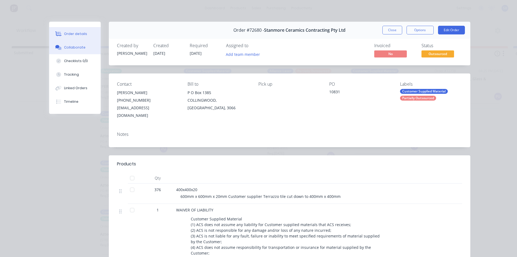
click at [73, 47] on div "Collaborate" at bounding box center [74, 47] width 21 height 5
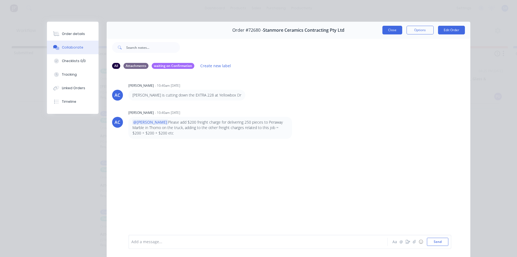
click at [389, 33] on button "Close" at bounding box center [392, 30] width 20 height 9
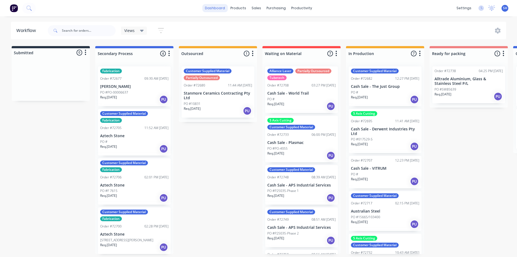
click at [221, 9] on link "dashboard" at bounding box center [215, 8] width 26 height 8
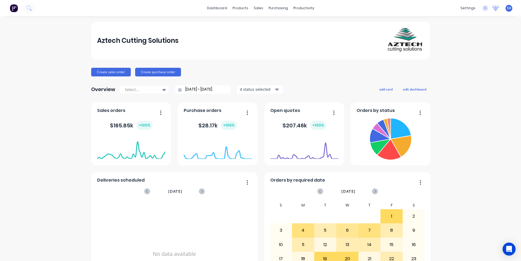
click at [493, 9] on icon at bounding box center [495, 7] width 5 height 4
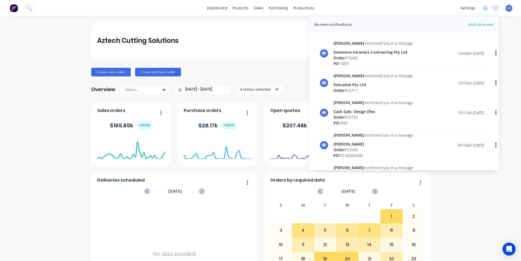
click at [483, 224] on div "Aztech Cutting Solutions Create sales order Create purchase order Overview Sele…" at bounding box center [260, 163] width 521 height 283
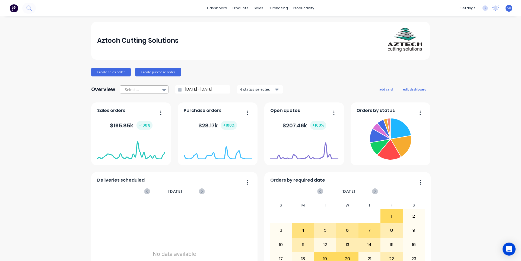
click at [162, 90] on icon at bounding box center [164, 90] width 4 height 2
click at [155, 113] on div "Month to date" at bounding box center [144, 112] width 49 height 10
type input "01/08/25 - 25/08/25"
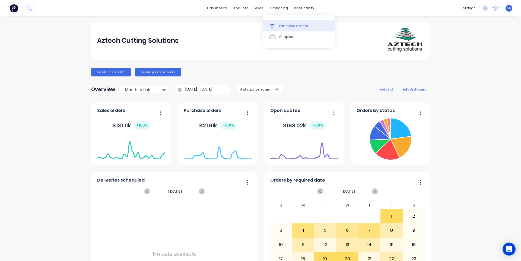
click at [284, 21] on link "Purchase Orders" at bounding box center [299, 25] width 72 height 11
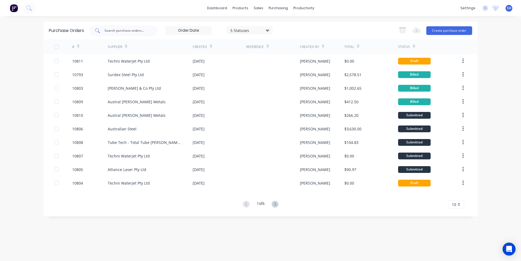
click at [131, 27] on div at bounding box center [124, 30] width 68 height 11
type input "emjay"
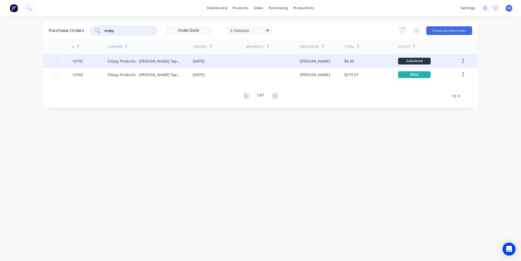
click at [155, 62] on div "Emjay Products - Gaska Tape Aust" at bounding box center [145, 61] width 74 height 6
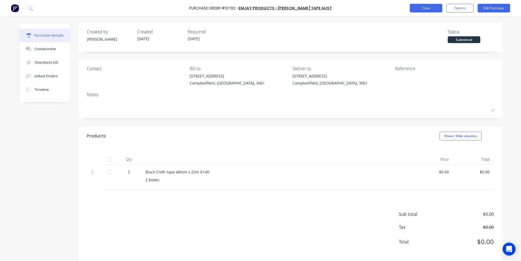
click at [423, 10] on button "Close" at bounding box center [426, 8] width 33 height 9
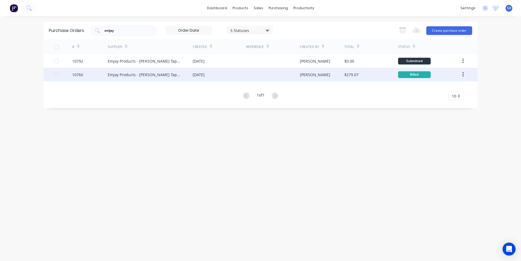
click at [169, 74] on div "Emjay Products - Gaska Tape Aust" at bounding box center [150, 75] width 85 height 14
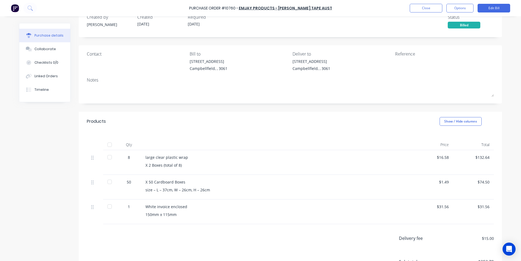
scroll to position [27, 0]
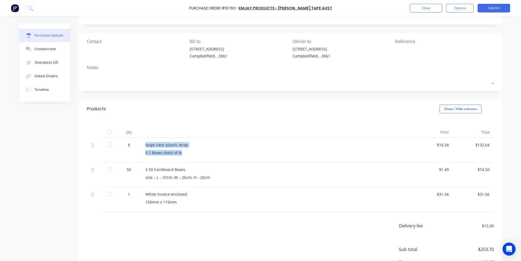
drag, startPoint x: 181, startPoint y: 156, endPoint x: 142, endPoint y: 146, distance: 40.0
click at [142, 146] on div "large clear plastic wrap X 2 Boxes (total of 8)" at bounding box center [276, 150] width 271 height 25
copy div "large clear plastic wrap X 2 Boxes (total of 8)"
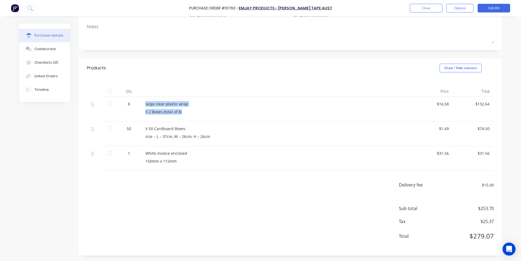
scroll to position [0, 0]
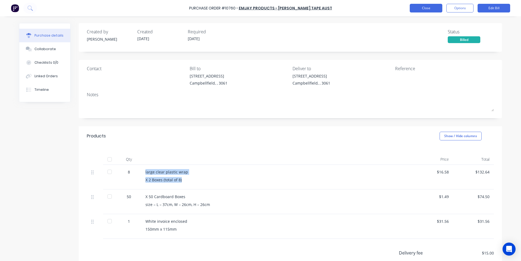
click at [426, 10] on button "Close" at bounding box center [426, 8] width 33 height 9
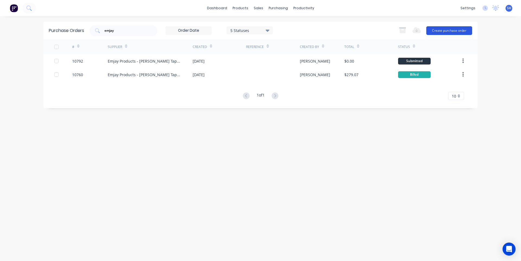
click at [449, 31] on button "Create purchase order" at bounding box center [449, 30] width 46 height 9
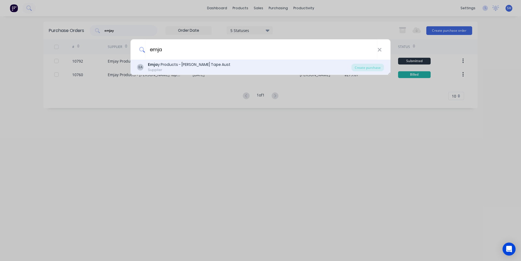
type input "emja"
click at [192, 69] on div "Supplier" at bounding box center [189, 70] width 83 height 5
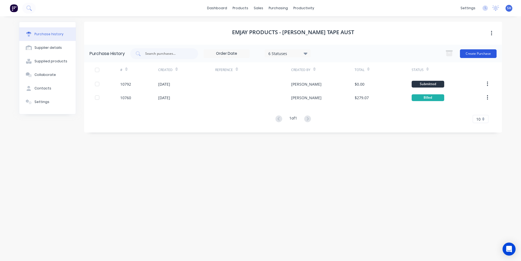
click at [493, 56] on button "Create Purchase" at bounding box center [478, 53] width 37 height 9
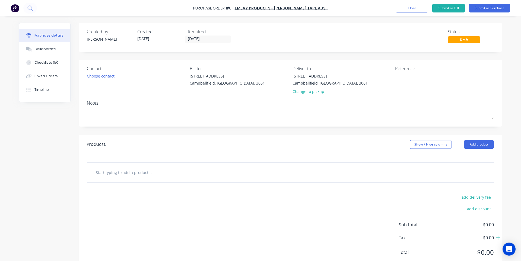
click at [131, 172] on input "text" at bounding box center [150, 172] width 109 height 11
paste input "large clear plastic wrap X 2 Boxes (total of 8)"
type input "large clear plastic wrap X 2 Boxes (total of 8)"
click at [151, 193] on button "Add large clear plastic wrap X 2 Boxes (total of 8) to order" at bounding box center [179, 193] width 163 height 17
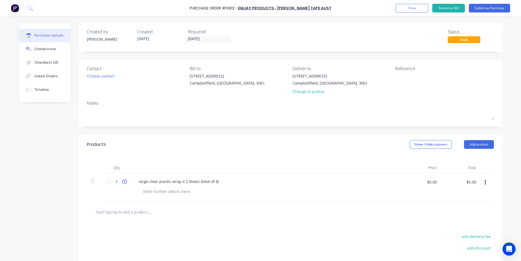
click at [124, 182] on icon at bounding box center [124, 181] width 5 height 5
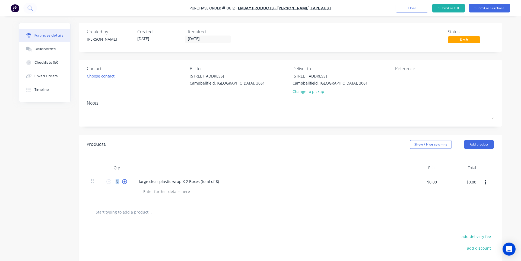
click at [124, 182] on icon at bounding box center [124, 181] width 5 height 5
type input "8"
click at [204, 184] on div "large clear plastic wrap X 2 Boxes (total of 8)" at bounding box center [179, 182] width 89 height 8
drag, startPoint x: 217, startPoint y: 183, endPoint x: 179, endPoint y: 182, distance: 37.5
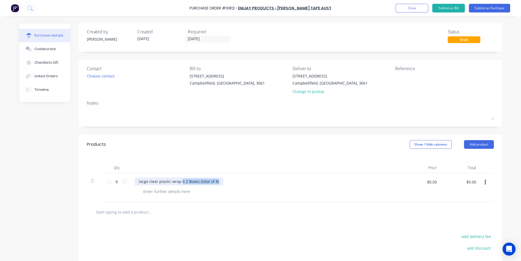
click at [179, 182] on div "large clear plastic wrap X 2 Boxes (total of 8)" at bounding box center [179, 182] width 89 height 8
click at [162, 190] on div at bounding box center [166, 192] width 55 height 8
paste div
click at [278, 209] on div at bounding box center [290, 212] width 398 height 11
click at [414, 7] on button "Close" at bounding box center [412, 8] width 33 height 9
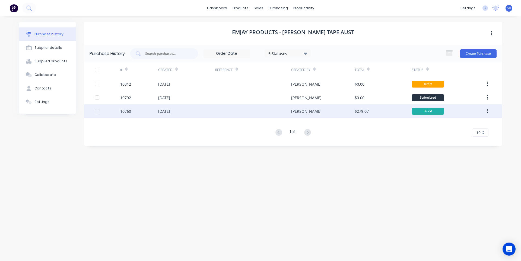
click at [237, 112] on div at bounding box center [253, 112] width 76 height 14
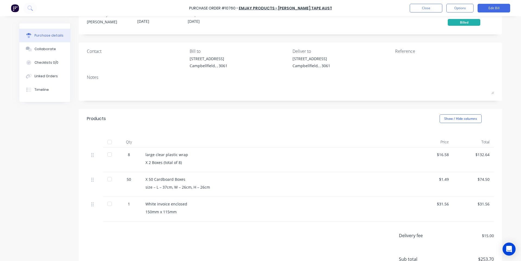
scroll to position [27, 0]
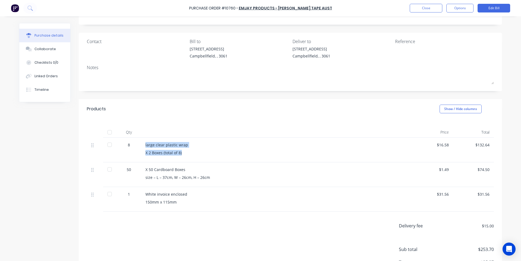
drag, startPoint x: 181, startPoint y: 154, endPoint x: 144, endPoint y: 144, distance: 38.8
click at [144, 144] on div "large clear plastic wrap X 2 Boxes (total of 8)" at bounding box center [276, 150] width 271 height 25
click at [145, 144] on div "large clear plastic wrap" at bounding box center [276, 145] width 263 height 6
click at [155, 152] on div "X 2 Boxes (total of 8)" at bounding box center [276, 153] width 263 height 6
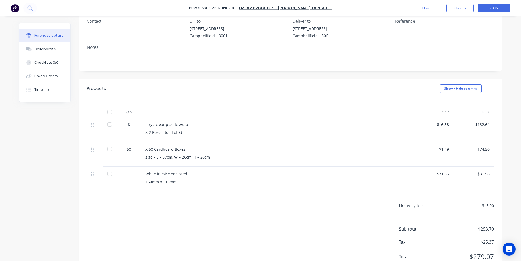
scroll to position [68, 0]
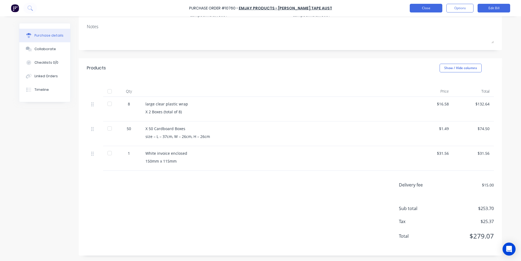
click at [420, 11] on button "Close" at bounding box center [426, 8] width 33 height 9
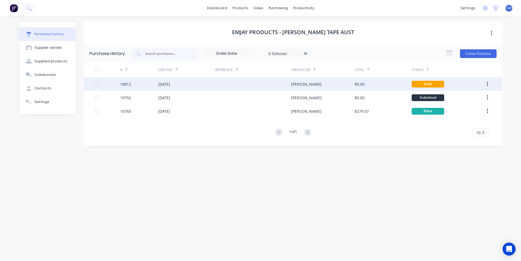
click at [188, 86] on div "[DATE]" at bounding box center [186, 84] width 57 height 14
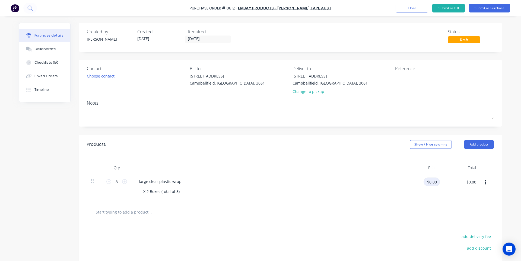
click at [432, 185] on input "$0.00" at bounding box center [432, 182] width 16 height 9
type input "$16.58"
type input "$132.64"
click at [382, 213] on div at bounding box center [290, 212] width 398 height 11
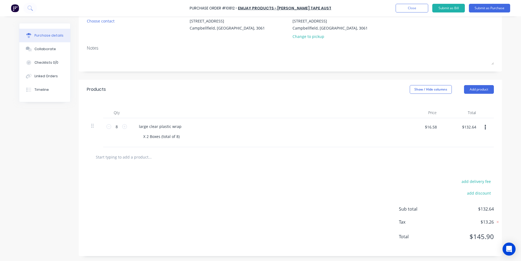
scroll to position [56, 0]
click at [137, 126] on div "large clear plastic wrap" at bounding box center [160, 126] width 51 height 8
click at [244, 212] on div "add delivery fee add discount Sub total $132.64 Tax $13.26 Total $145.90" at bounding box center [290, 211] width 423 height 89
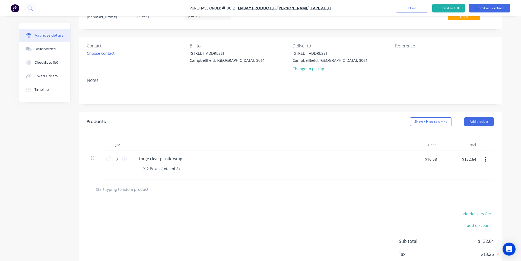
scroll to position [1, 0]
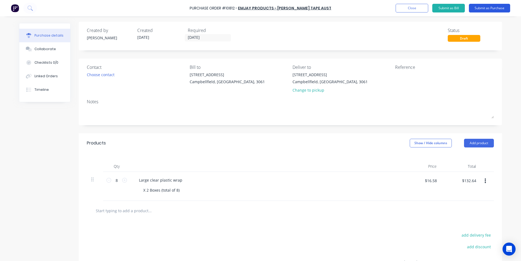
click at [489, 6] on button "Submit as Purchase" at bounding box center [489, 8] width 41 height 9
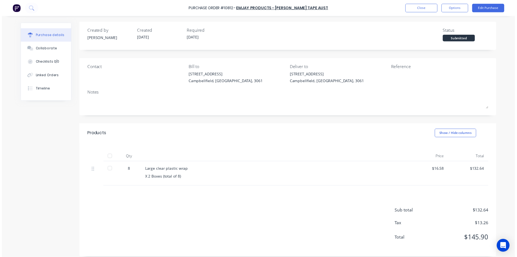
scroll to position [0, 0]
click at [460, 10] on button "Options" at bounding box center [460, 8] width 27 height 9
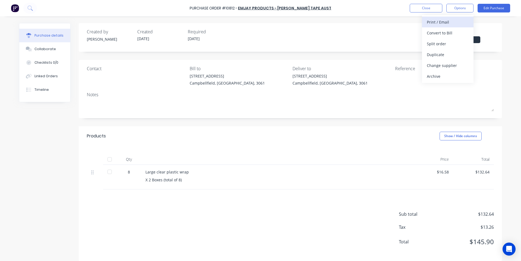
click at [447, 23] on div "Print / Email" at bounding box center [448, 22] width 42 height 8
click at [445, 32] on div "With pricing" at bounding box center [448, 33] width 42 height 8
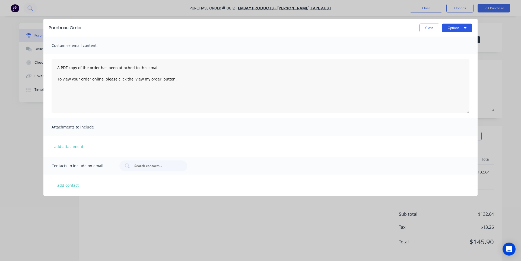
click at [458, 32] on div "Purchase Order Close Options" at bounding box center [260, 28] width 434 height 18
click at [456, 29] on button "Options" at bounding box center [457, 28] width 30 height 9
click at [448, 50] on div "Email" at bounding box center [447, 53] width 42 height 8
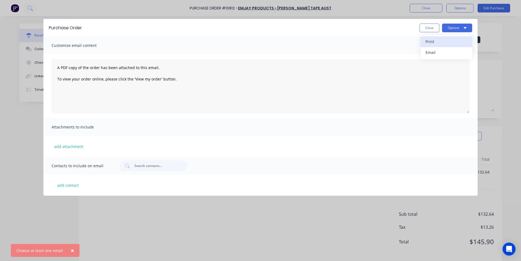
click at [442, 42] on div "Print" at bounding box center [447, 42] width 42 height 8
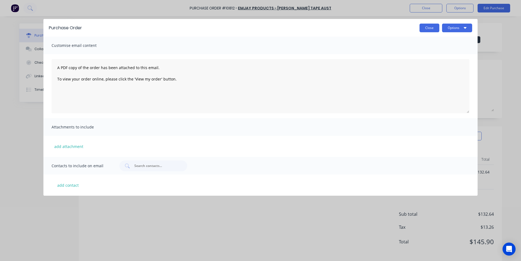
click at [423, 27] on button "Close" at bounding box center [430, 28] width 20 height 9
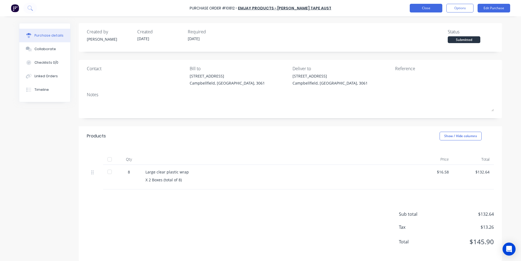
click at [427, 10] on button "Close" at bounding box center [426, 8] width 33 height 9
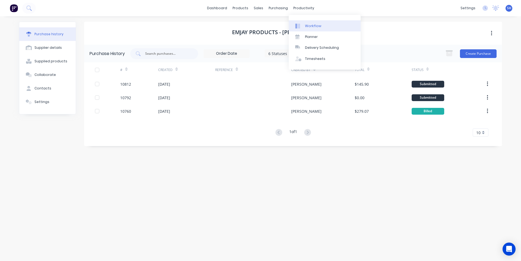
click at [310, 24] on div "Workflow" at bounding box center [313, 26] width 16 height 5
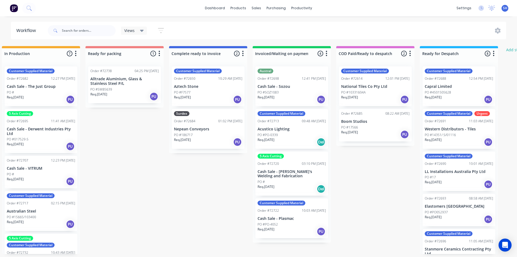
scroll to position [0, 377]
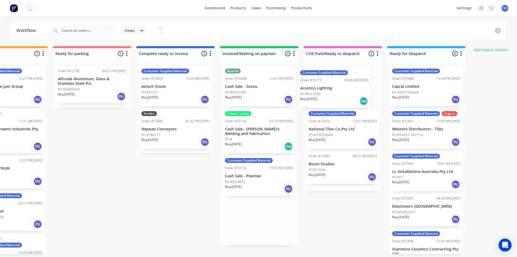
drag, startPoint x: 259, startPoint y: 137, endPoint x: 340, endPoint y: 95, distance: 91.7
click at [340, 95] on div "Submitted 0 Status colour #273444 hex #273444 Save Cancel Summaries Total order…" at bounding box center [111, 150] width 984 height 208
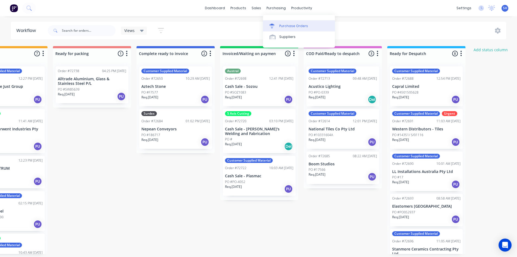
click at [285, 24] on div "Purchase Orders" at bounding box center [293, 26] width 29 height 5
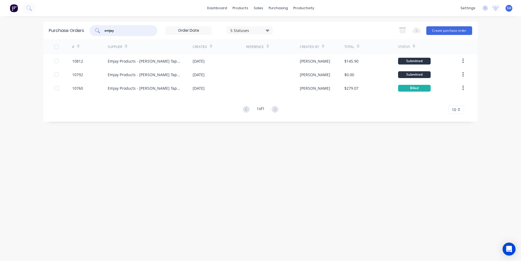
click at [95, 31] on div "emjay" at bounding box center [124, 30] width 68 height 11
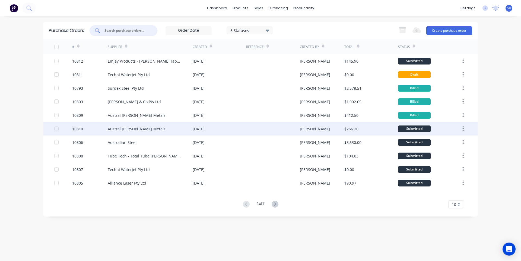
click at [165, 126] on div "Austral [PERSON_NAME] Metals" at bounding box center [150, 129] width 85 height 14
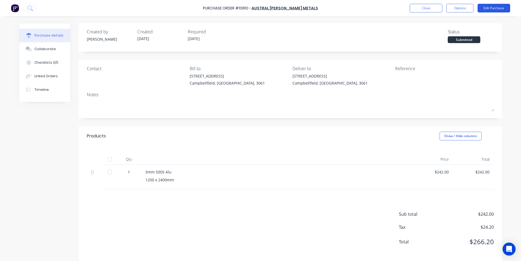
click at [487, 11] on button "Edit Purchase" at bounding box center [494, 8] width 33 height 9
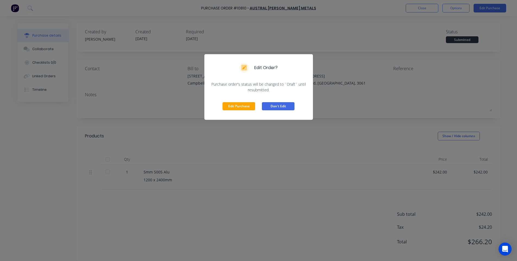
click at [280, 105] on button "Don't Edit" at bounding box center [278, 106] width 33 height 8
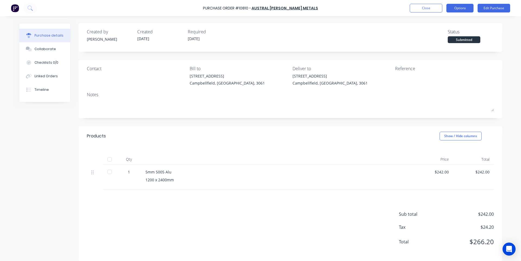
click at [462, 7] on button "Options" at bounding box center [460, 8] width 27 height 9
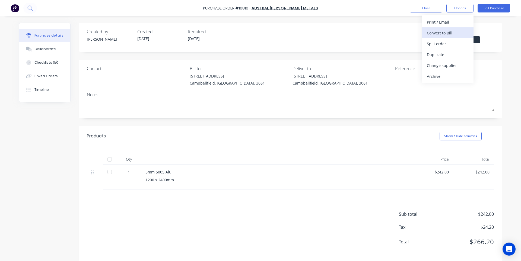
click at [446, 33] on div "Convert to Bill" at bounding box center [448, 33] width 42 height 8
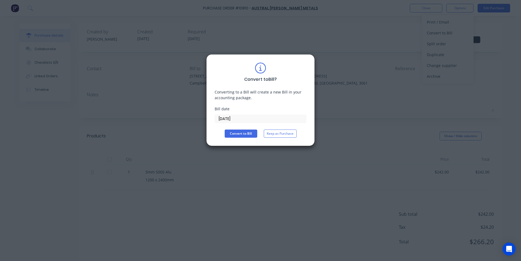
click at [236, 119] on input "[DATE]" at bounding box center [260, 119] width 91 height 8
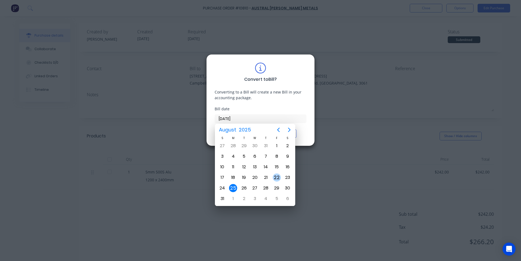
click at [279, 177] on div "22" at bounding box center [277, 178] width 8 height 8
type input "[DATE]"
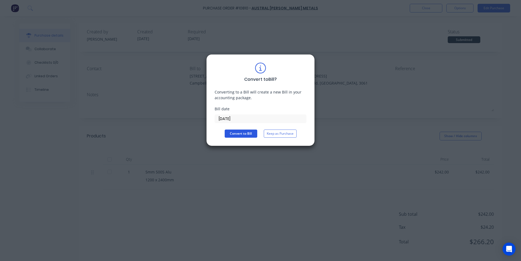
click at [242, 136] on button "Convert to Bill" at bounding box center [241, 134] width 33 height 8
